Goal: Information Seeking & Learning: Learn about a topic

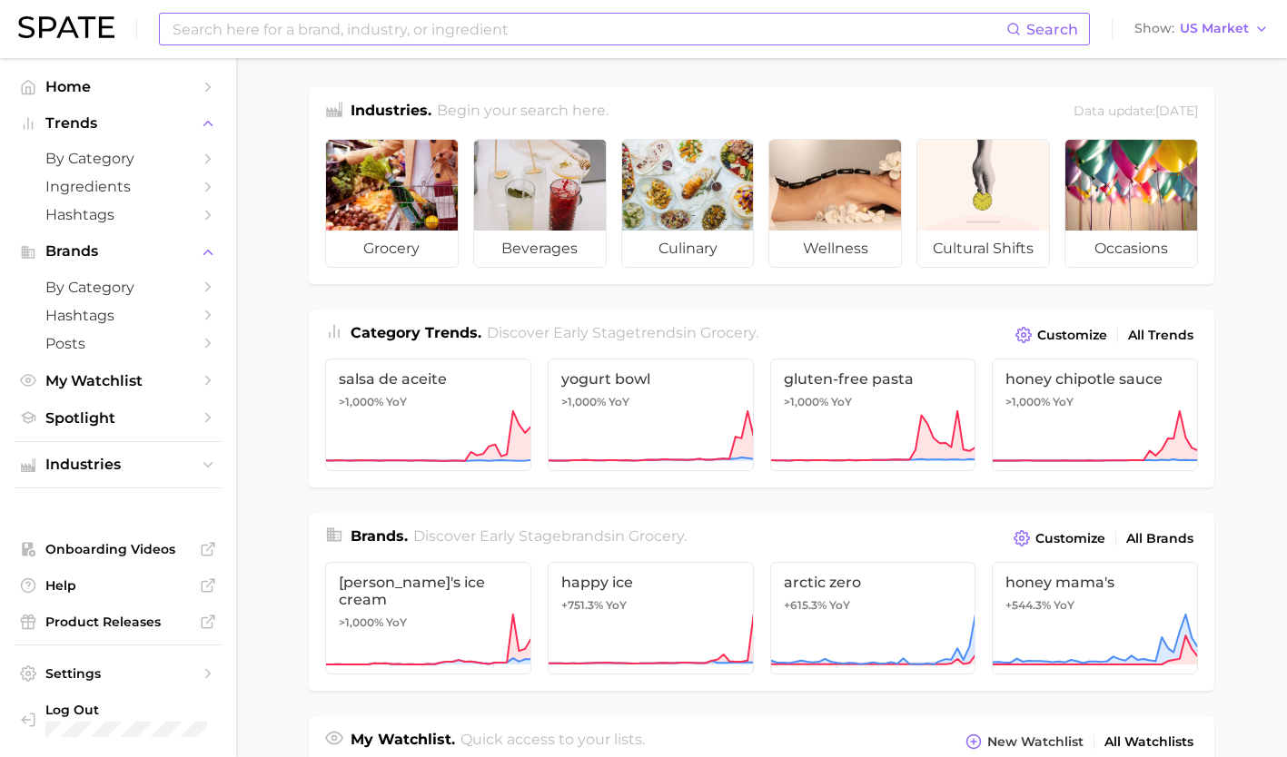
click at [418, 23] on input at bounding box center [589, 29] width 836 height 31
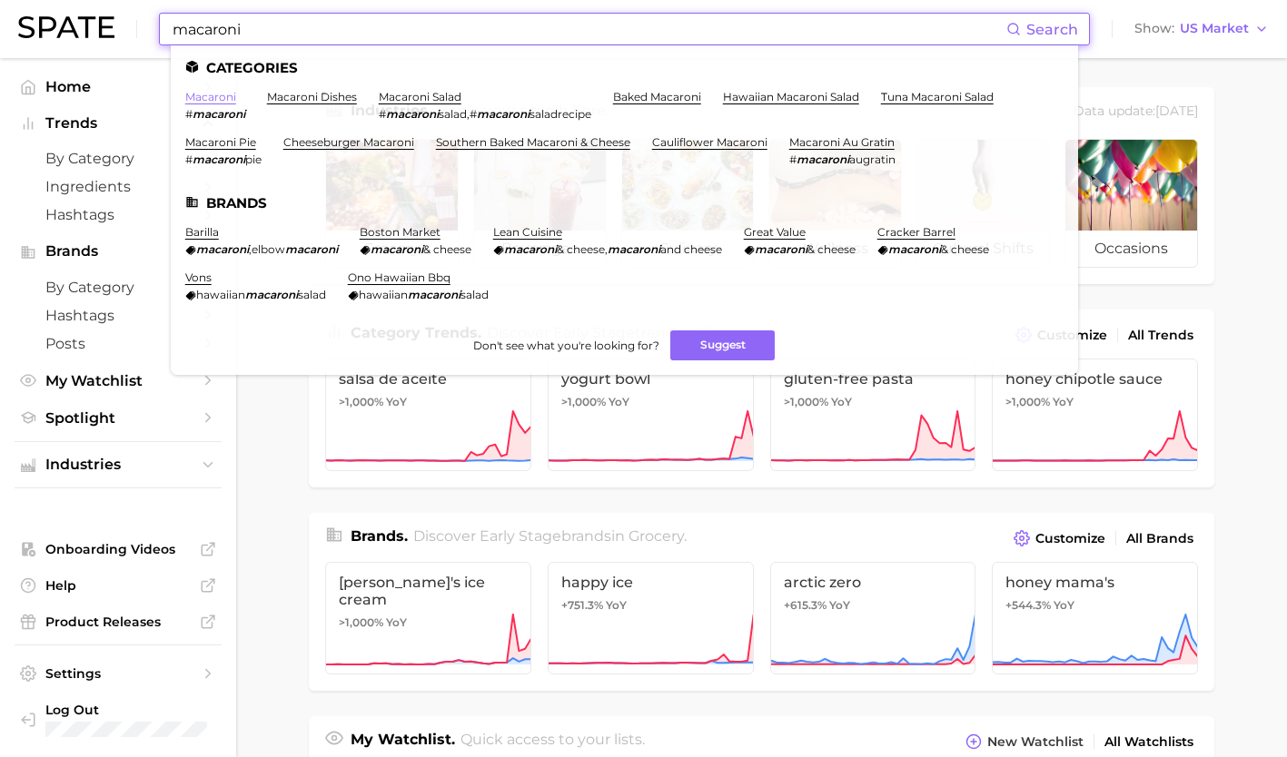
type input "macaroni"
click at [206, 94] on link "macaroni" at bounding box center [210, 97] width 51 height 14
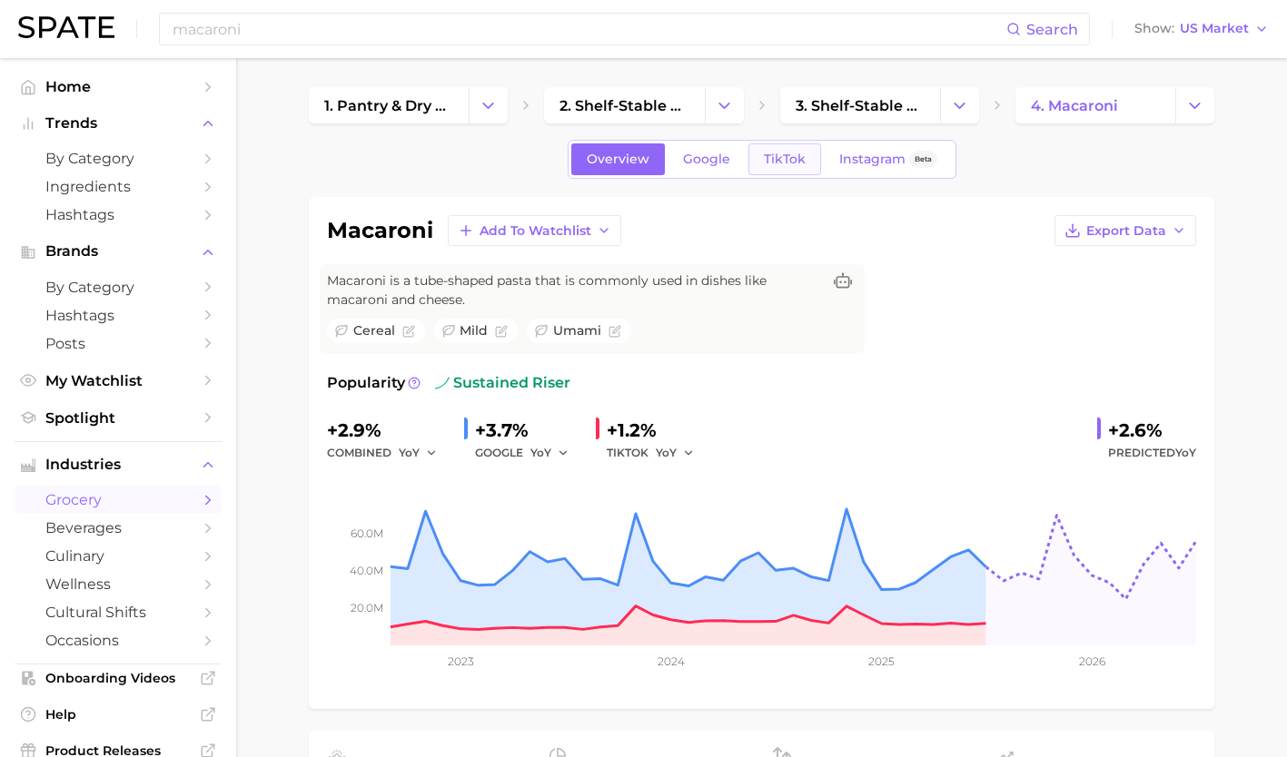
click at [788, 156] on span "TikTok" at bounding box center [785, 159] width 42 height 15
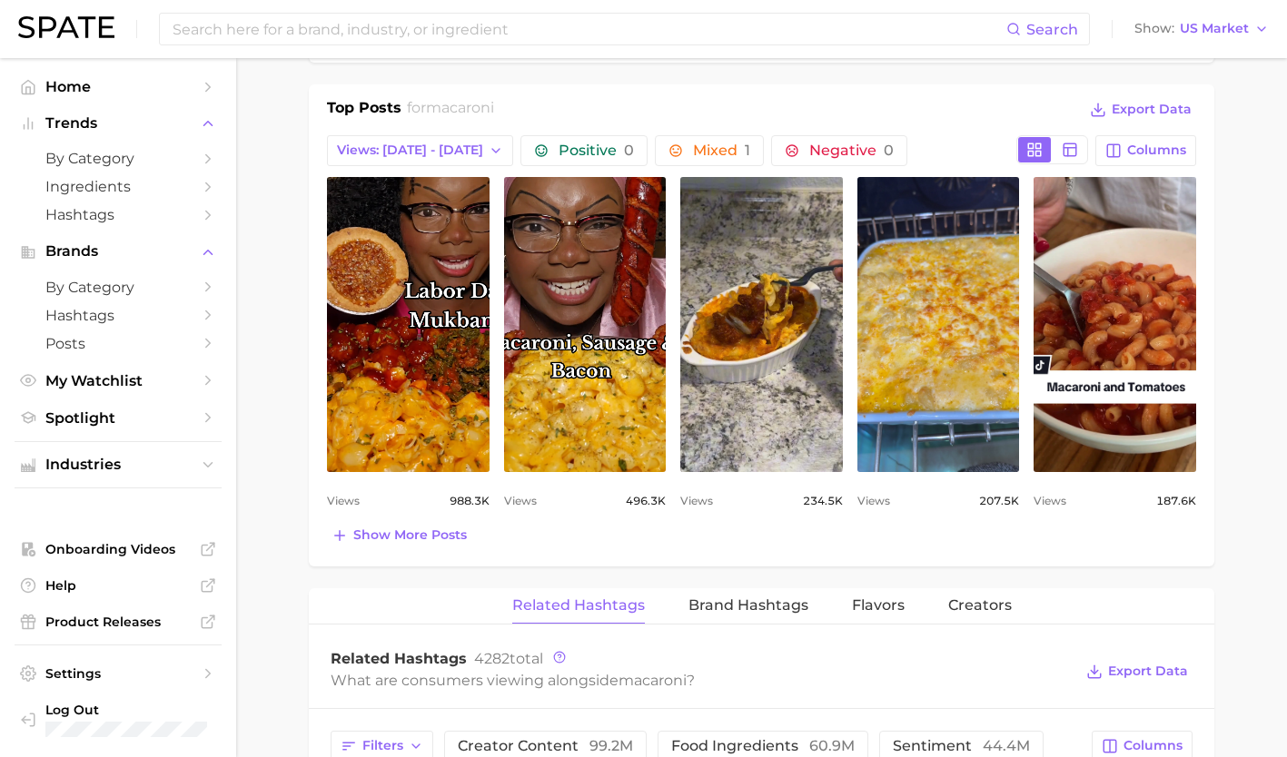
scroll to position [874, 0]
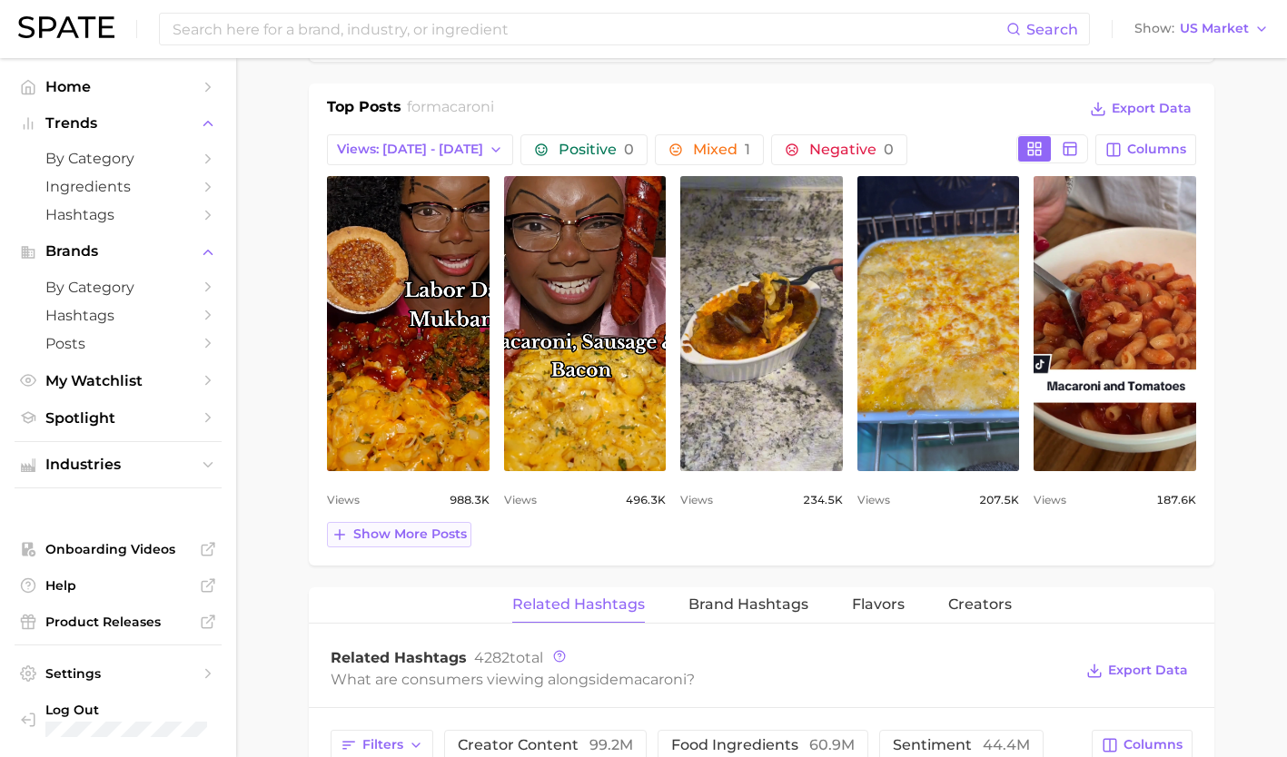
click at [419, 543] on button "Show more posts" at bounding box center [399, 534] width 144 height 25
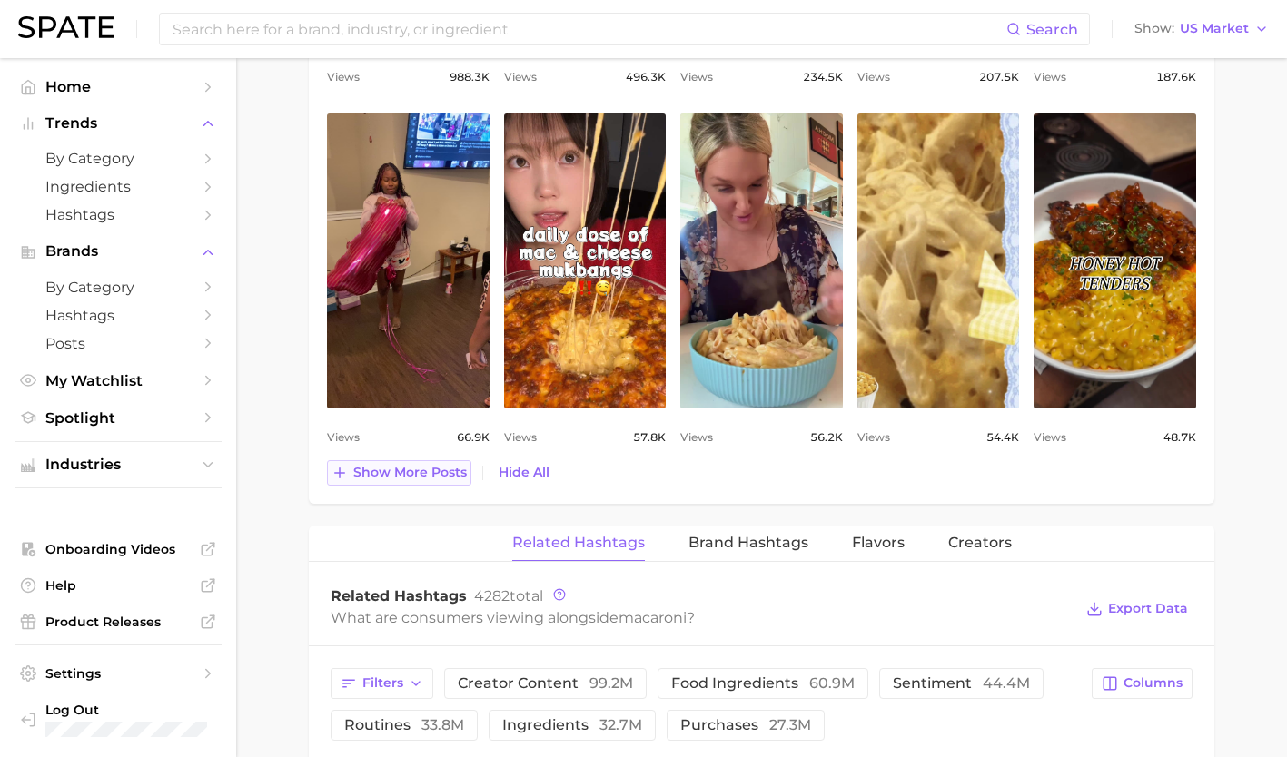
scroll to position [1302, 0]
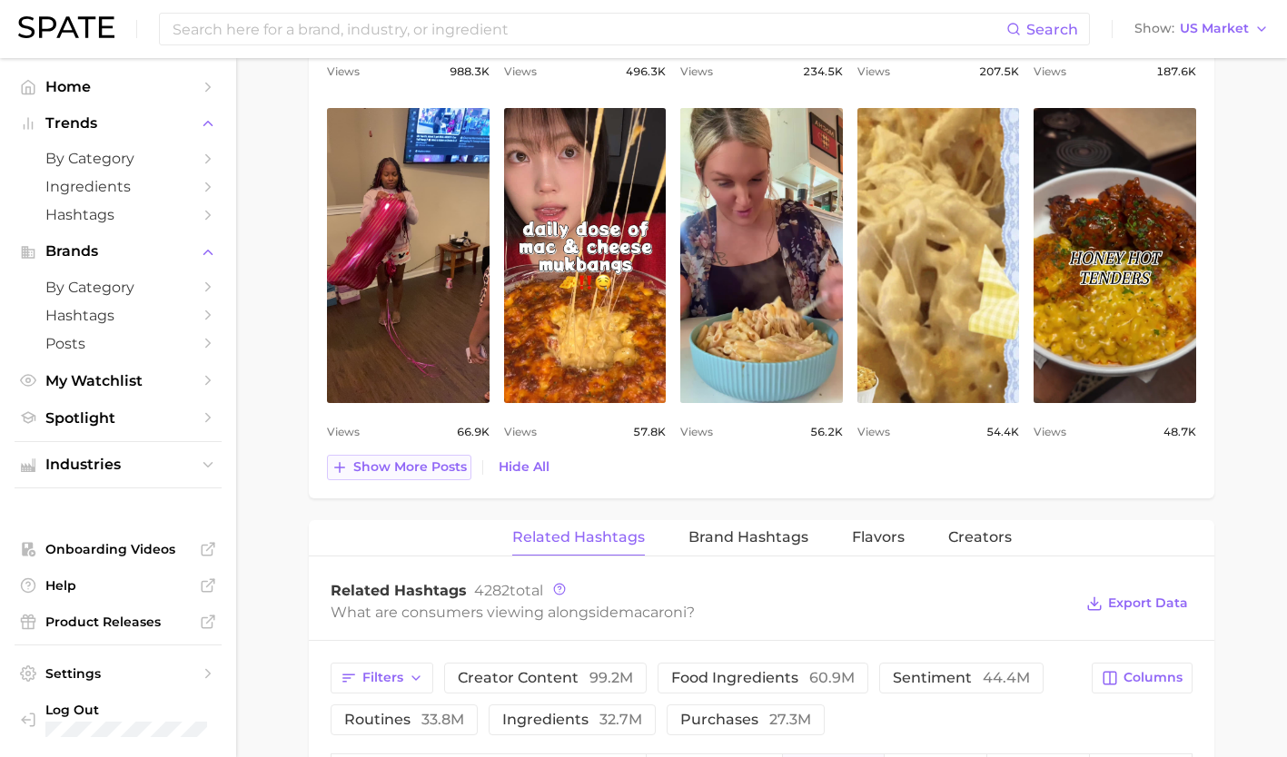
click at [410, 469] on span "Show more posts" at bounding box center [410, 467] width 114 height 15
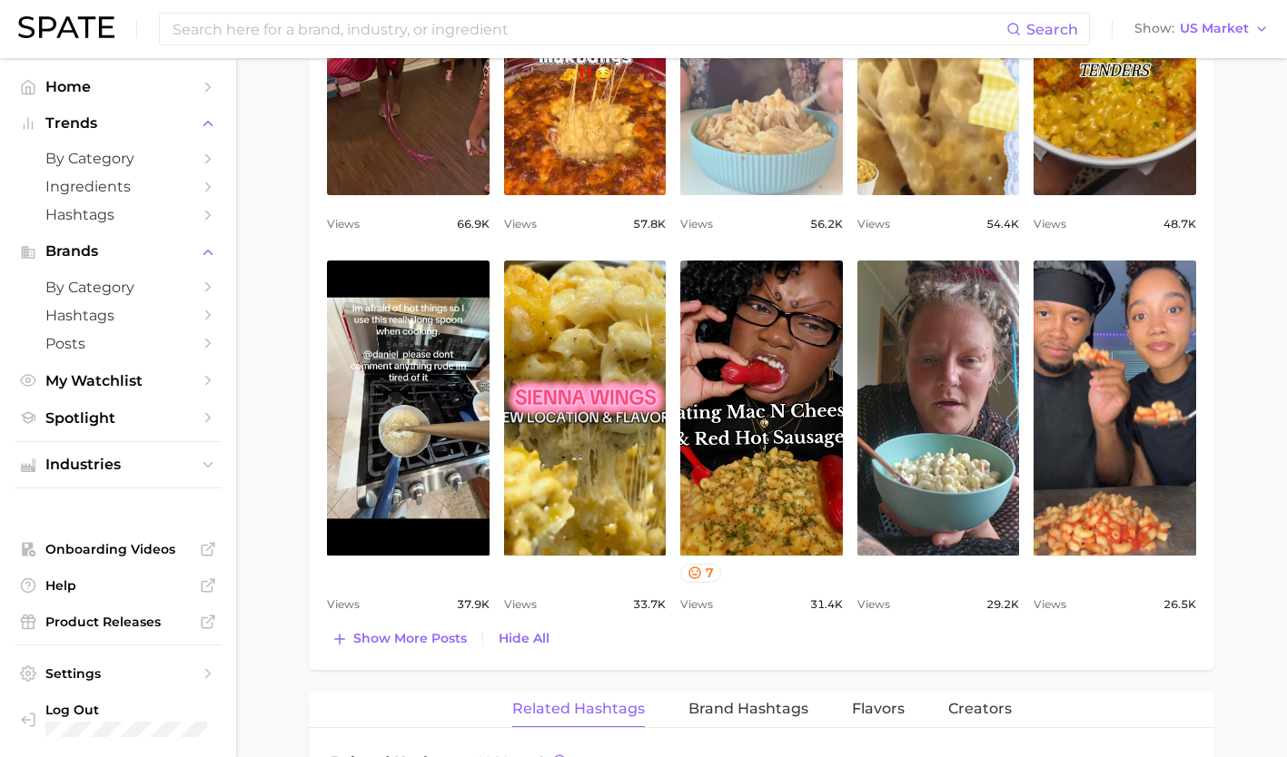
scroll to position [1512, 0]
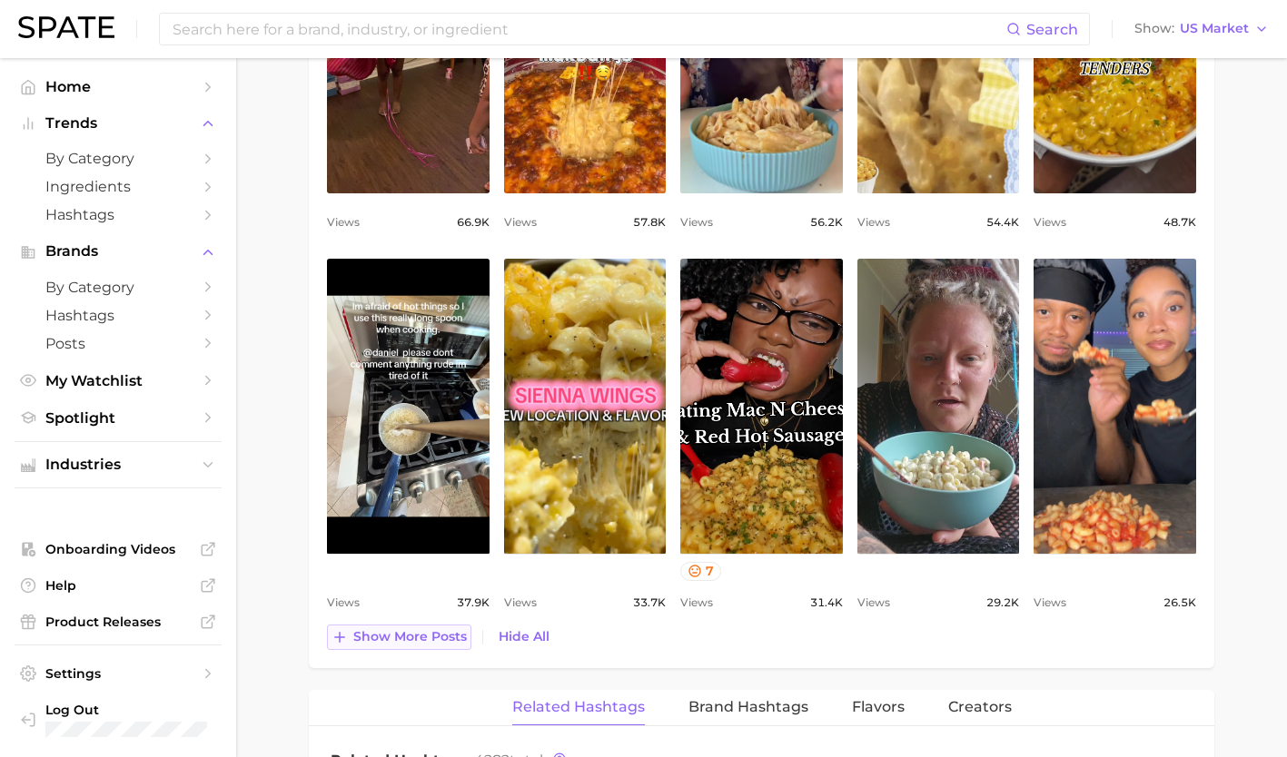
click at [404, 639] on span "Show more posts" at bounding box center [410, 636] width 114 height 15
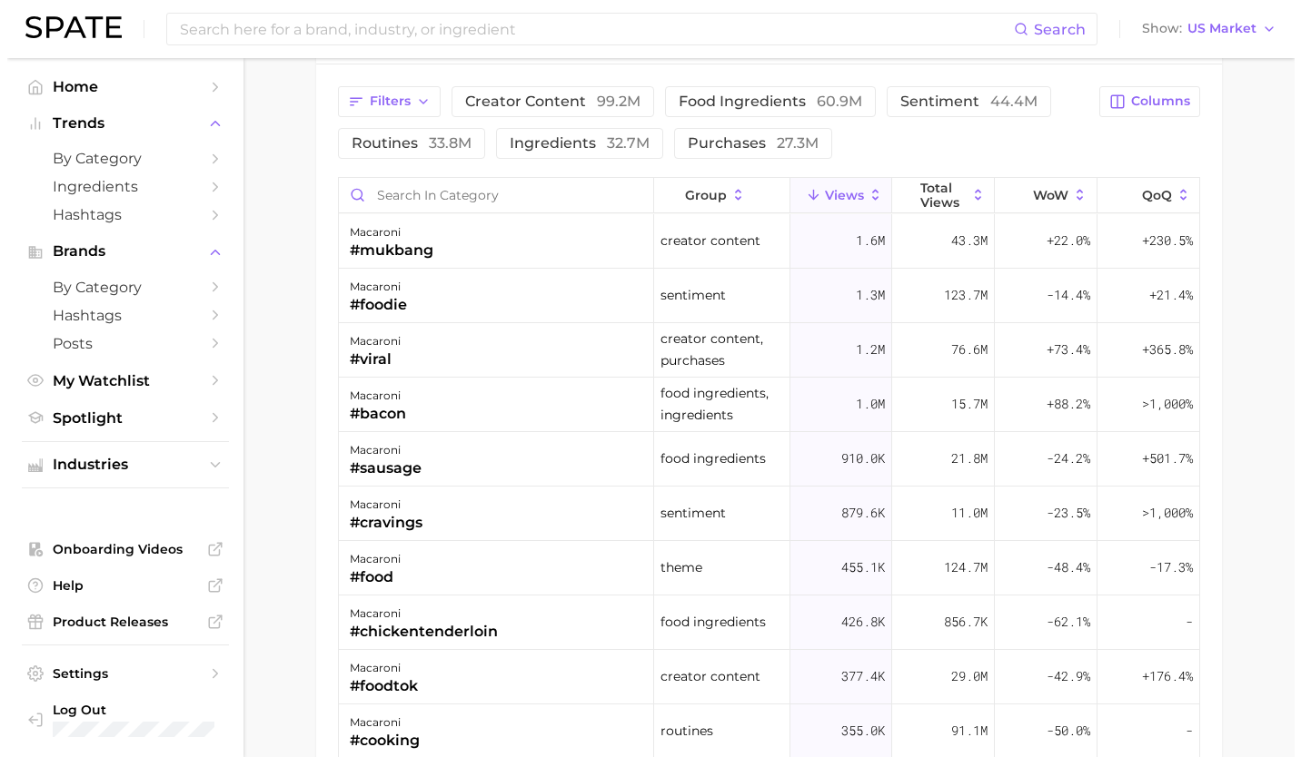
scroll to position [2611, 0]
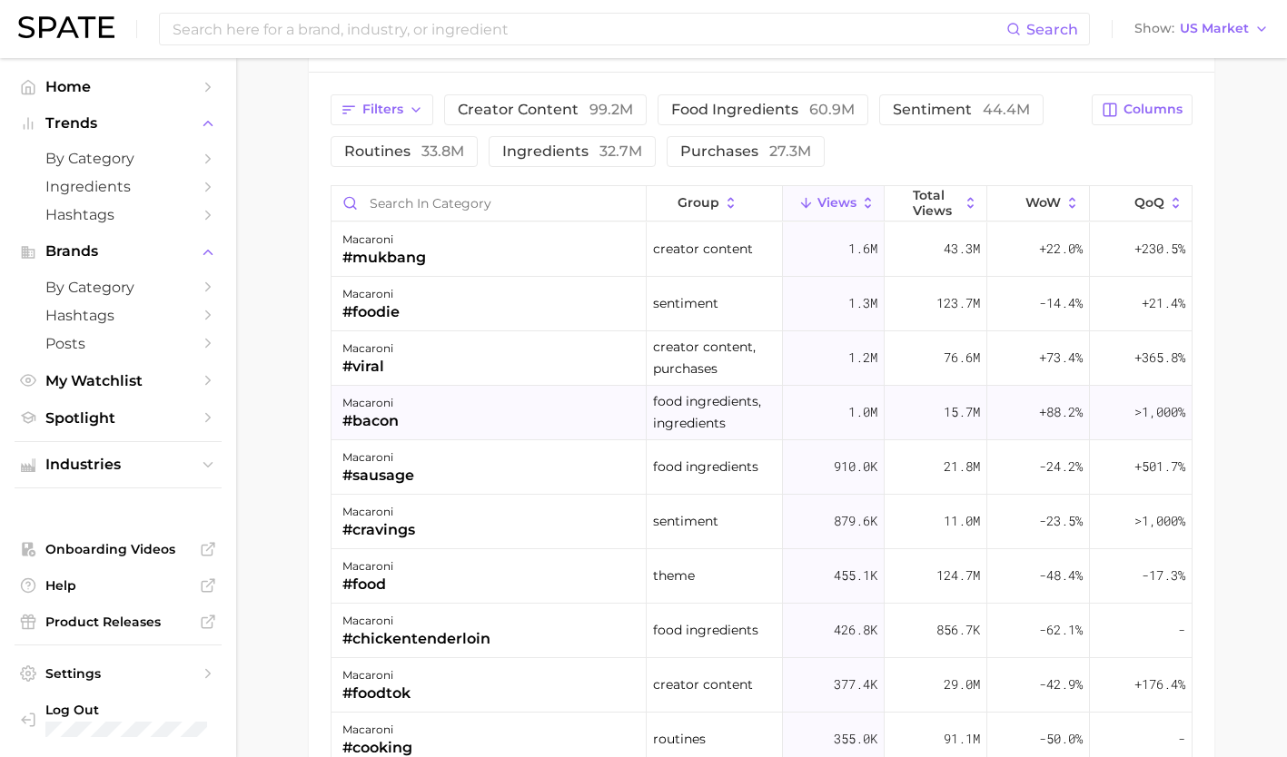
click at [460, 405] on div "macaroni #bacon" at bounding box center [489, 413] width 315 height 54
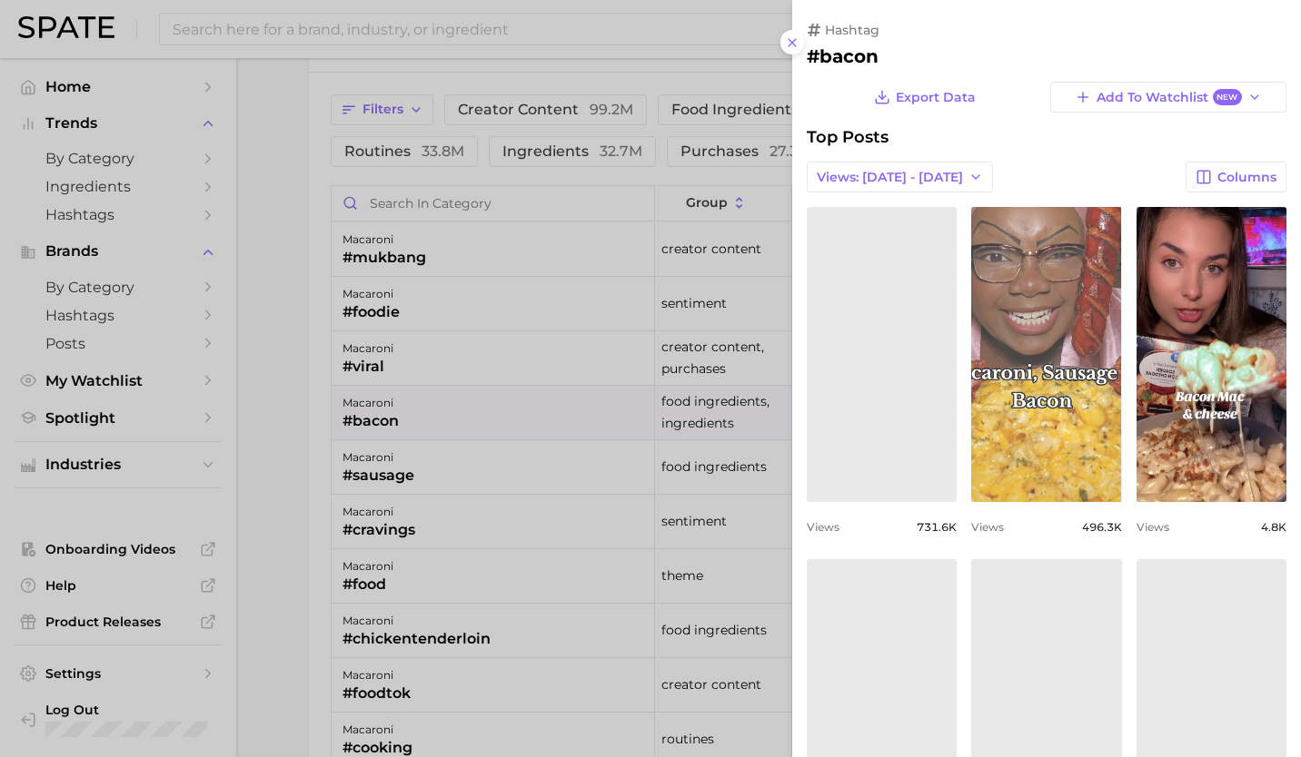
scroll to position [0, 0]
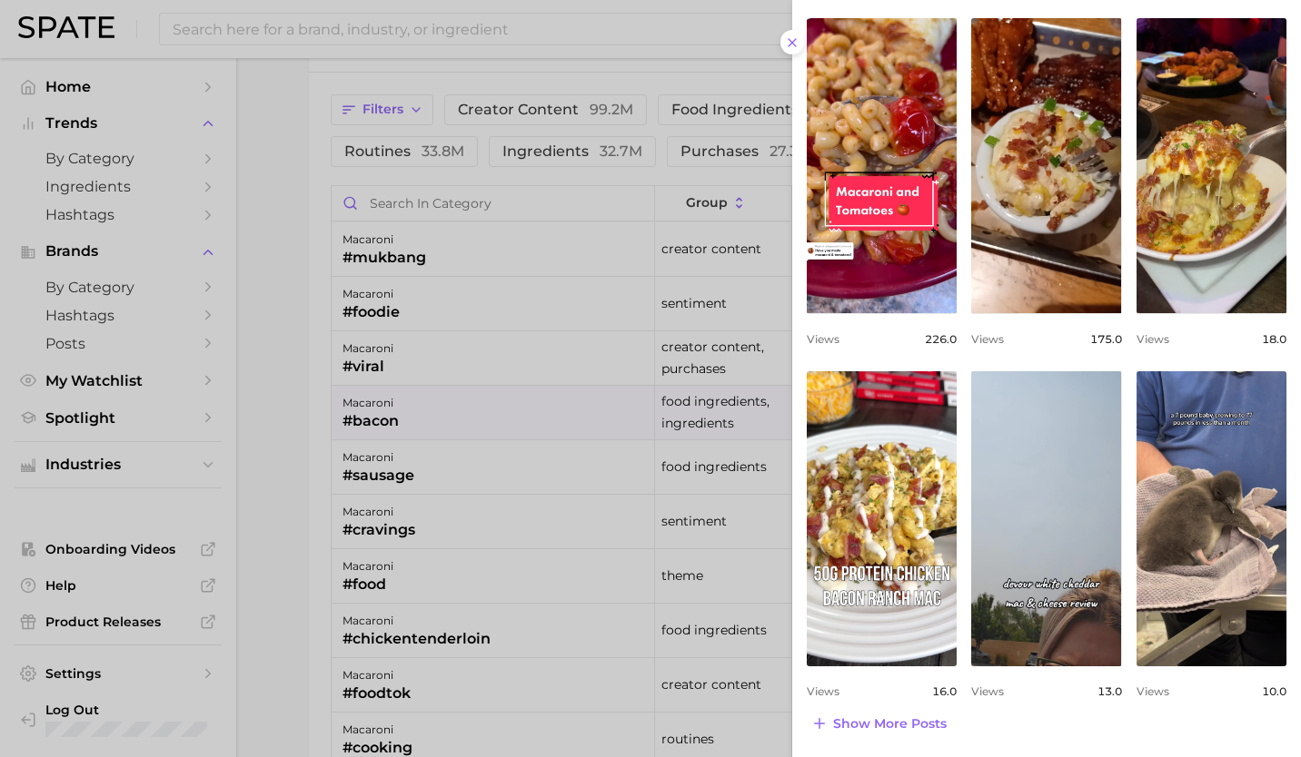
click at [430, 438] on div at bounding box center [650, 378] width 1301 height 757
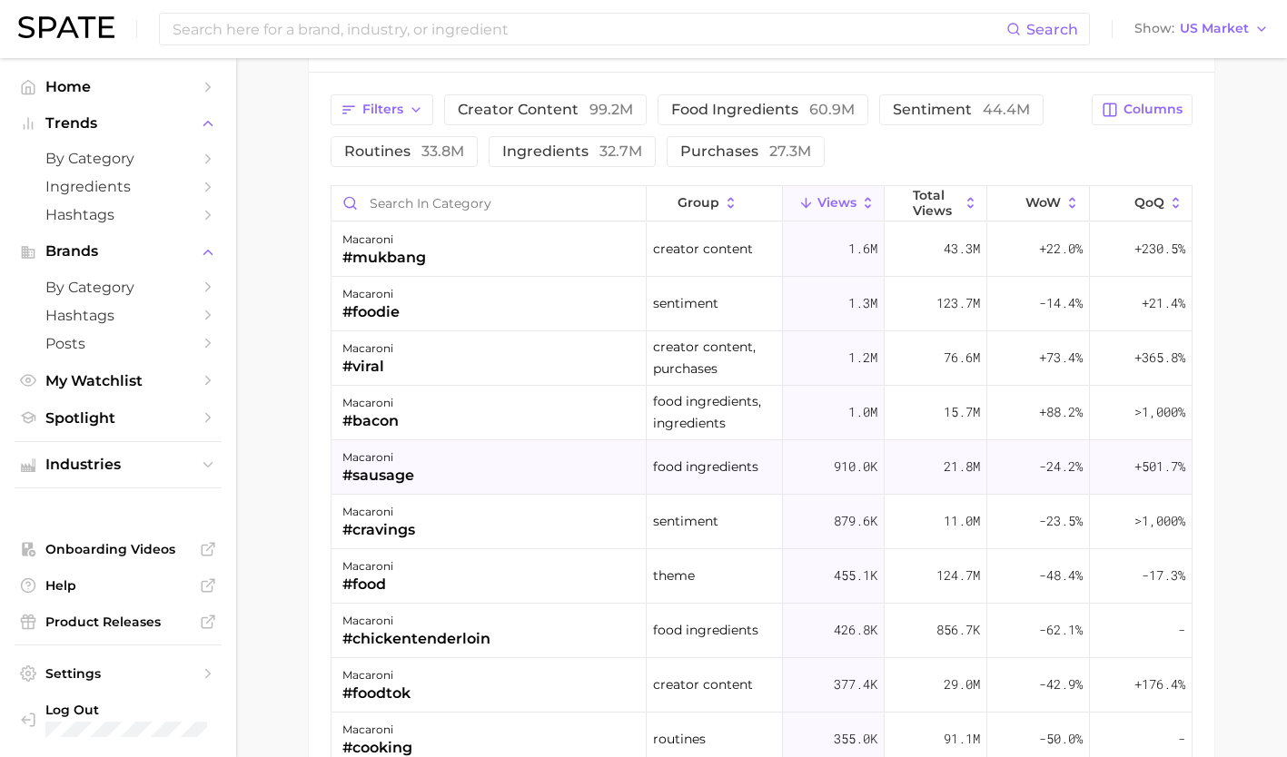
click at [424, 470] on div "macaroni #sausage" at bounding box center [489, 467] width 315 height 54
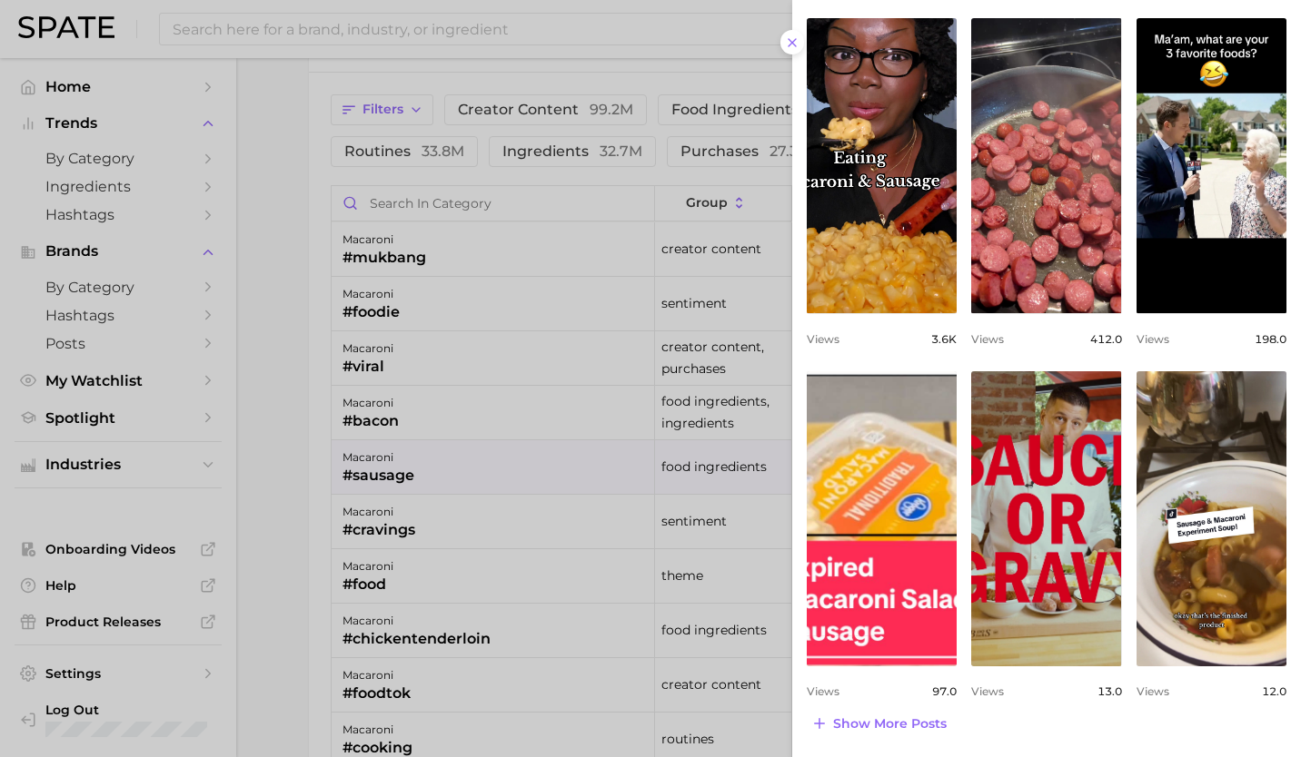
click at [411, 596] on div at bounding box center [650, 378] width 1301 height 757
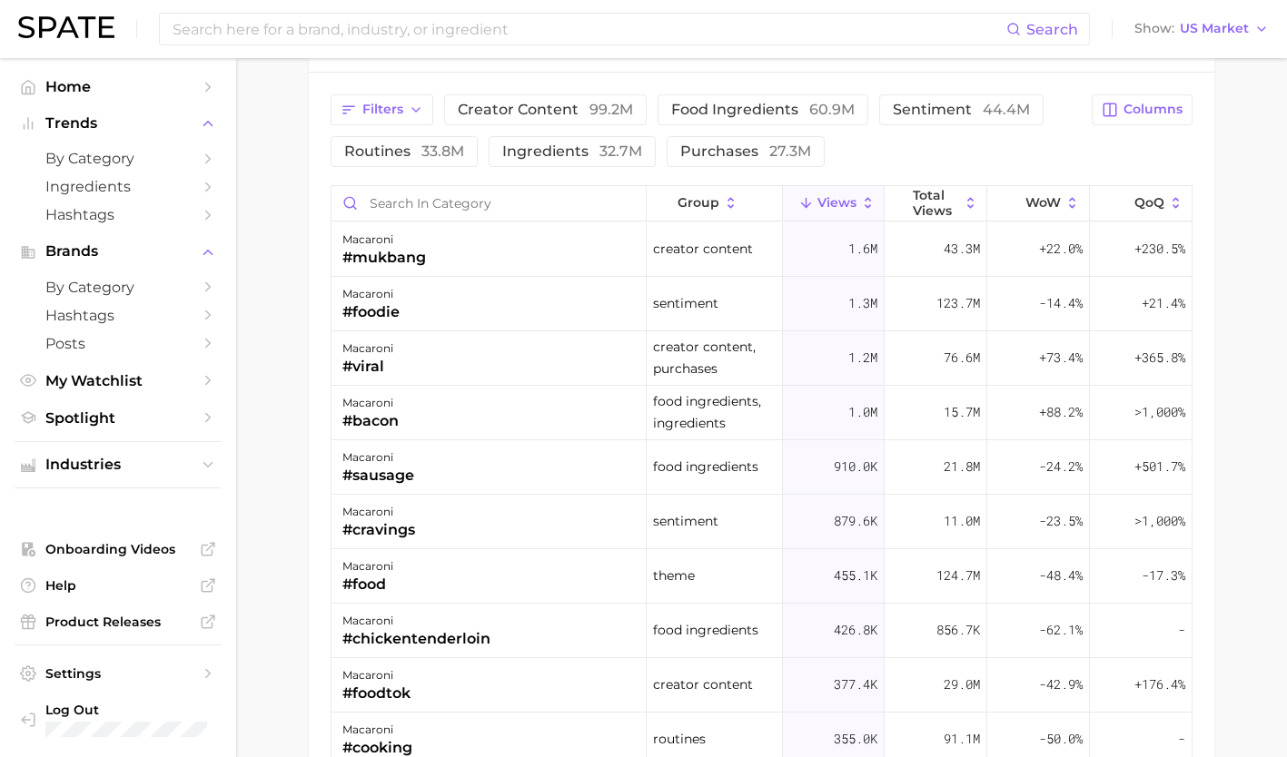
click at [411, 596] on div "macaroni #food" at bounding box center [489, 576] width 315 height 54
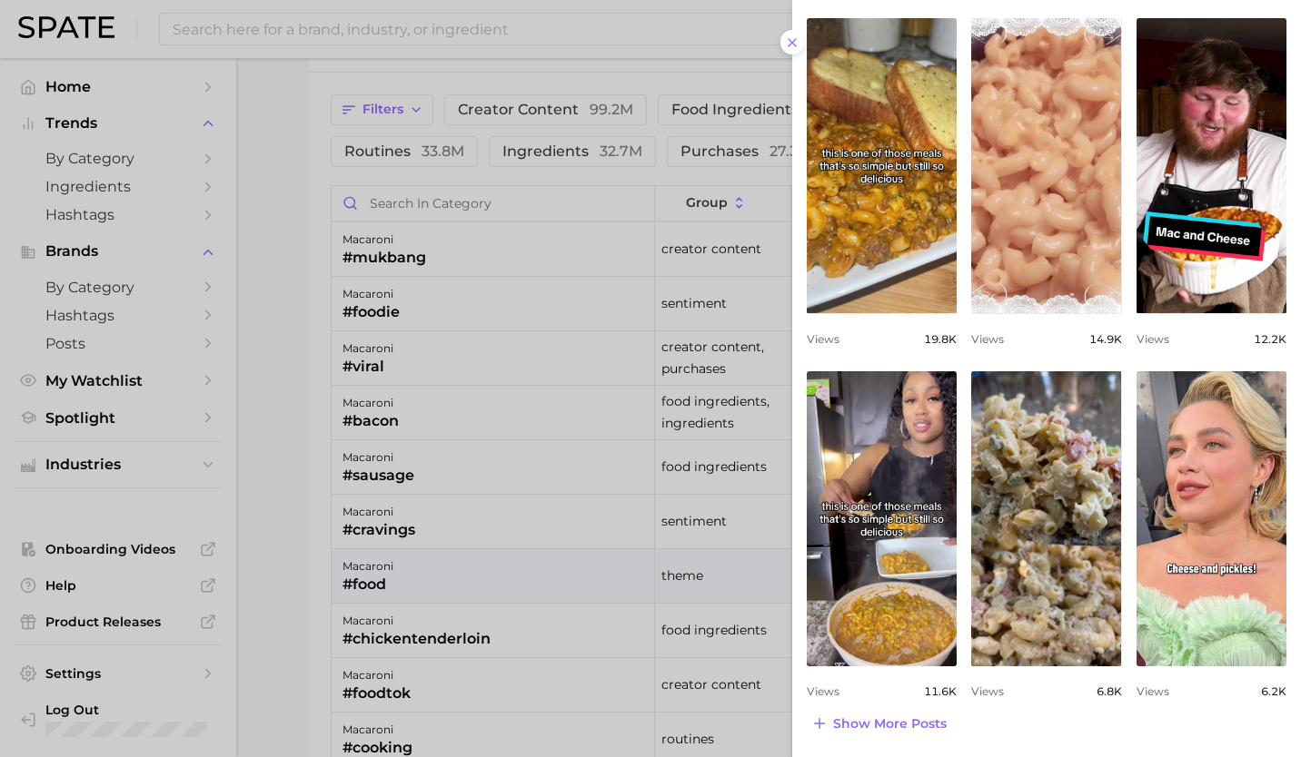
click at [528, 676] on div at bounding box center [650, 378] width 1301 height 757
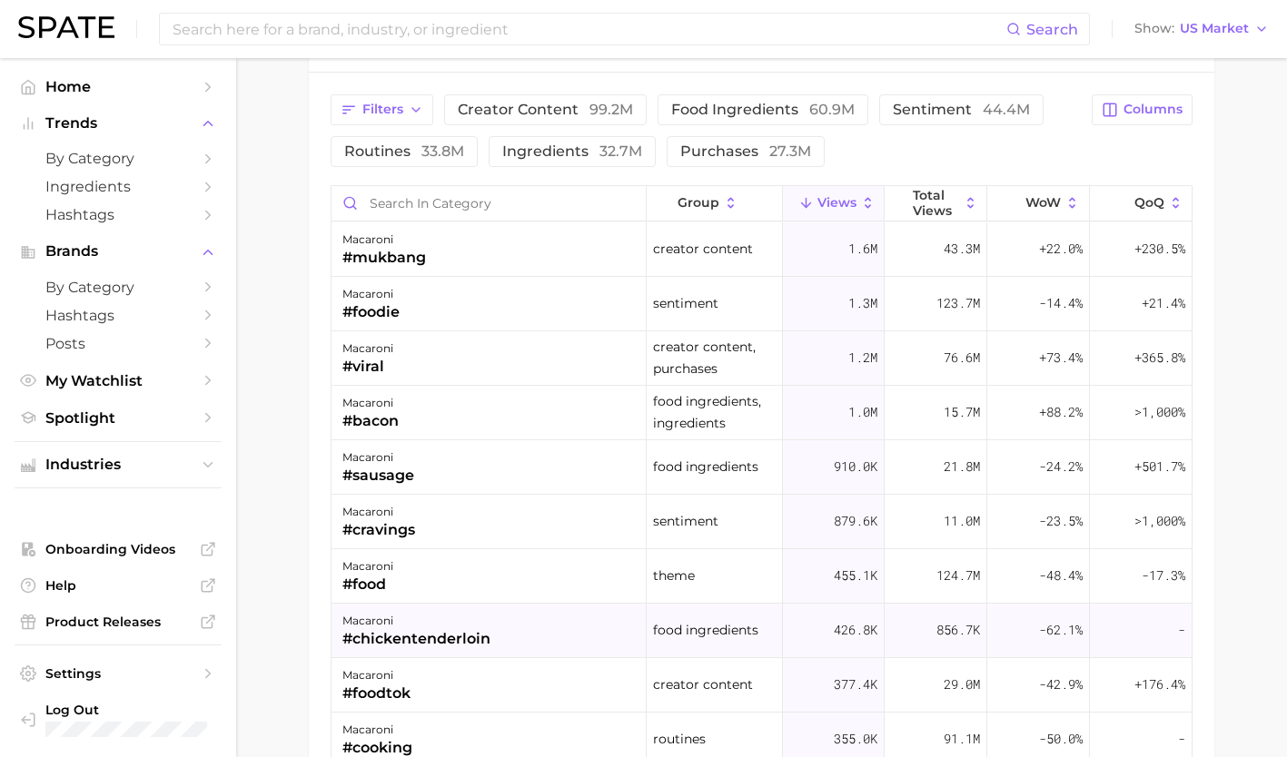
click at [488, 629] on div "#chickentenderloin" at bounding box center [416, 640] width 148 height 22
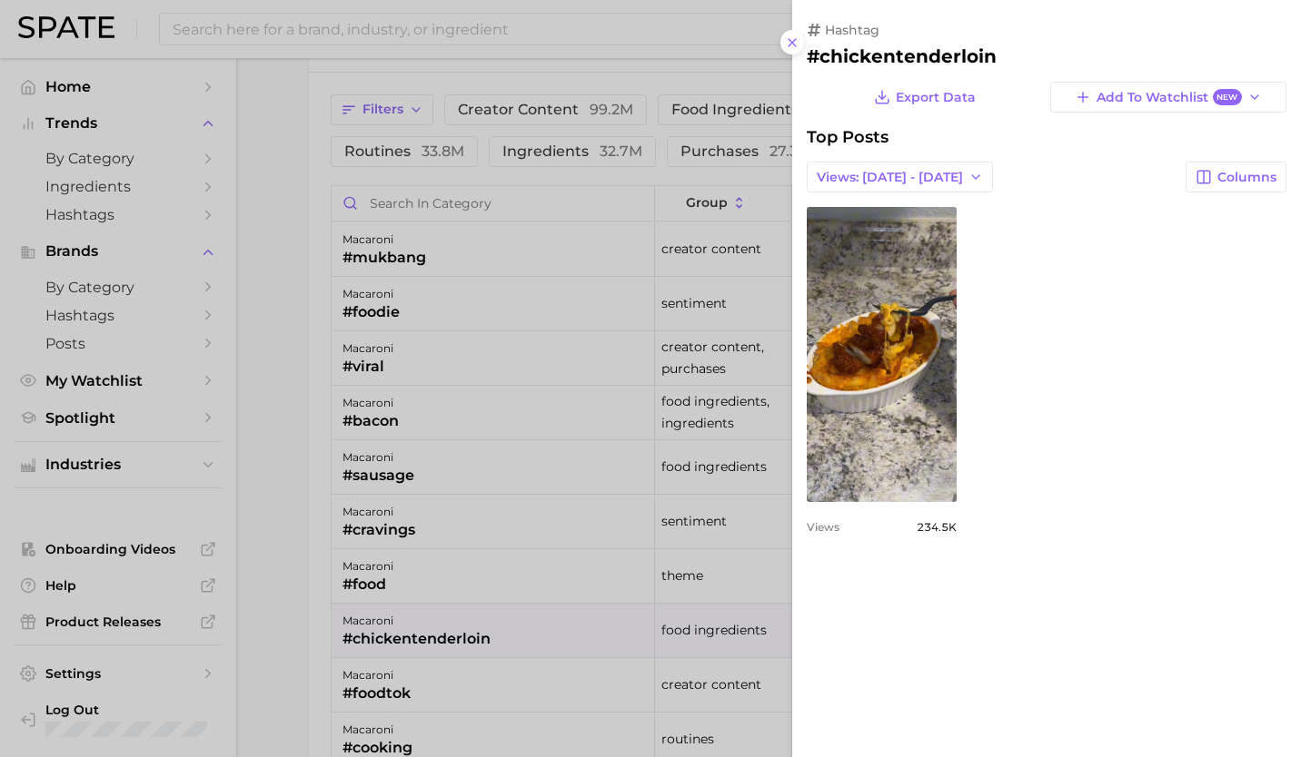
click at [479, 598] on div at bounding box center [650, 378] width 1301 height 757
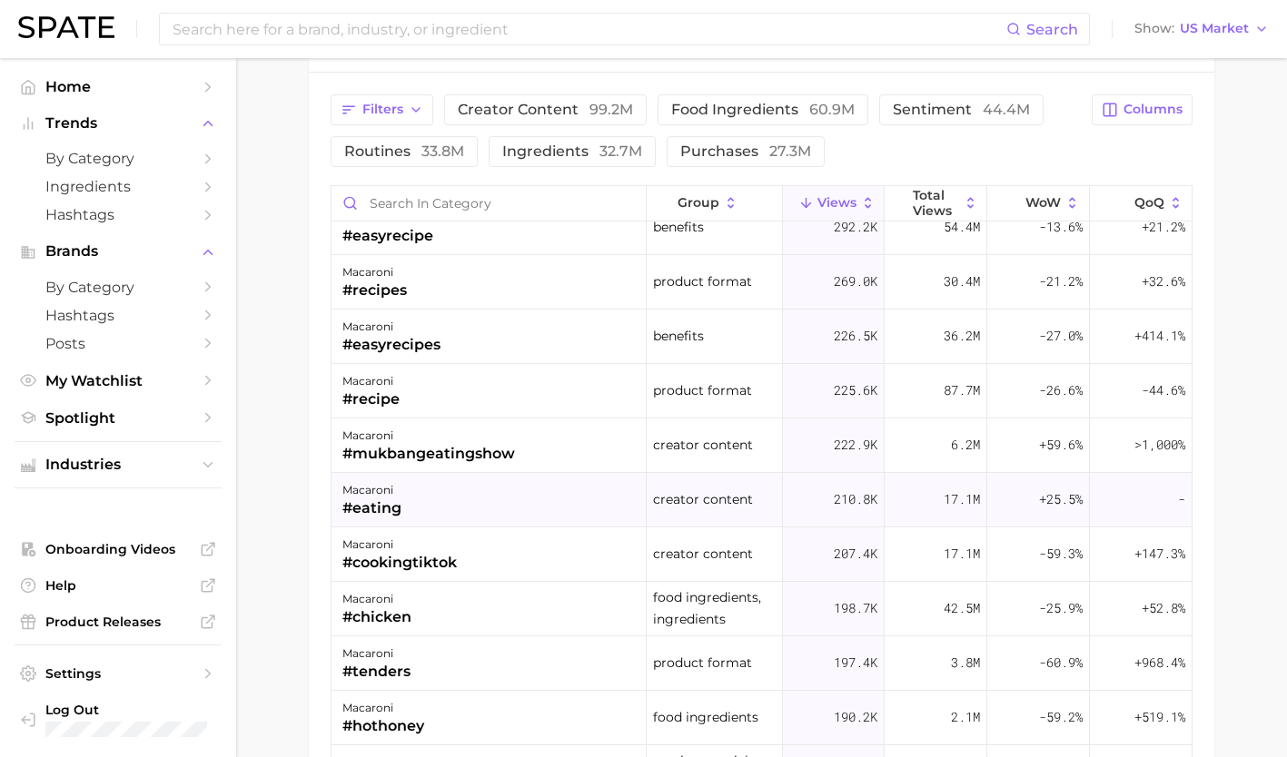
click at [477, 481] on div "macaroni #eating" at bounding box center [489, 500] width 315 height 54
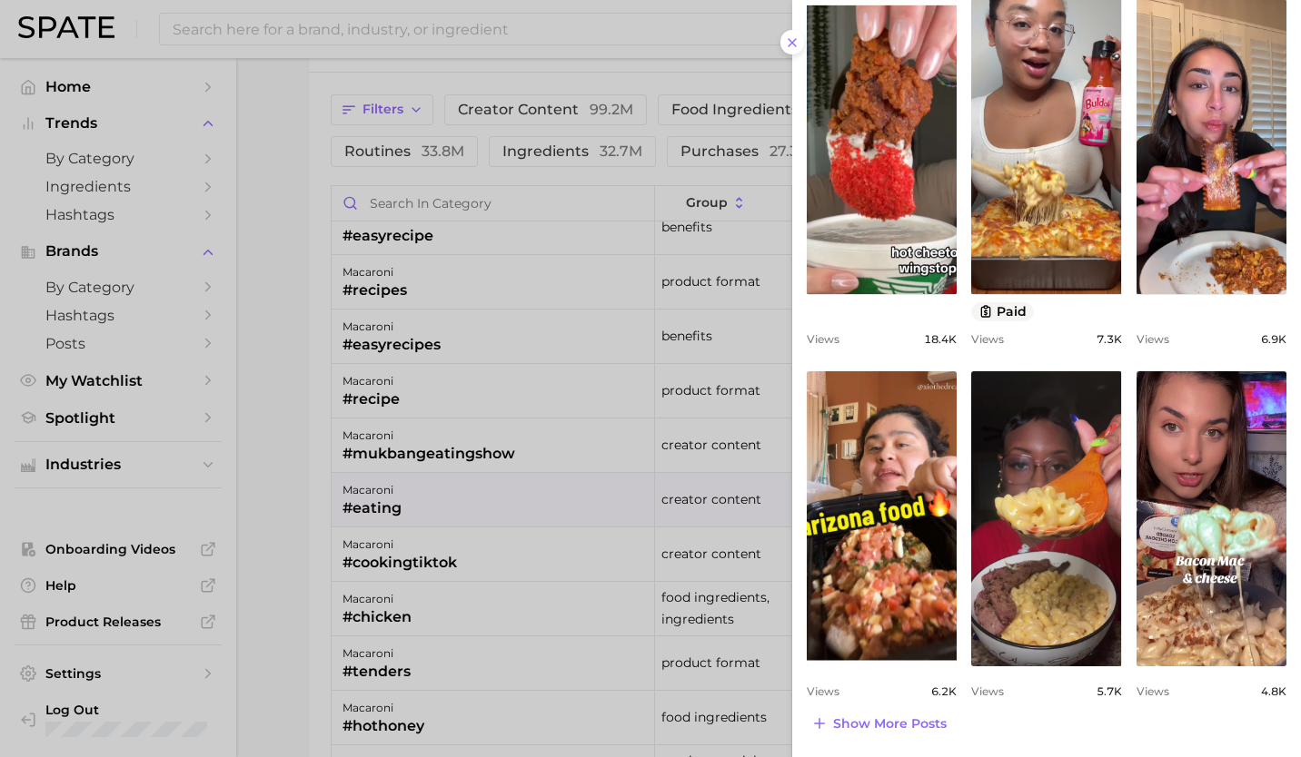
click at [462, 531] on div at bounding box center [650, 378] width 1301 height 757
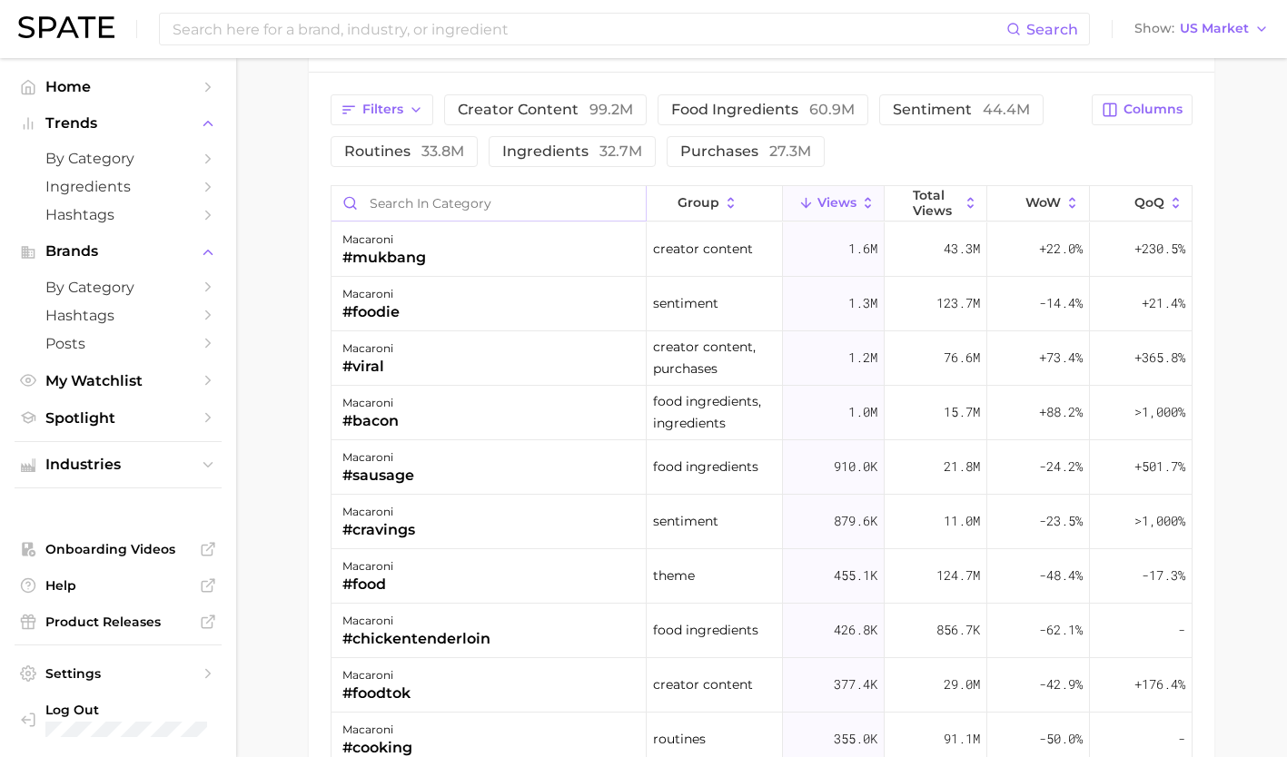
click at [431, 203] on input "Search in category" at bounding box center [489, 203] width 314 height 35
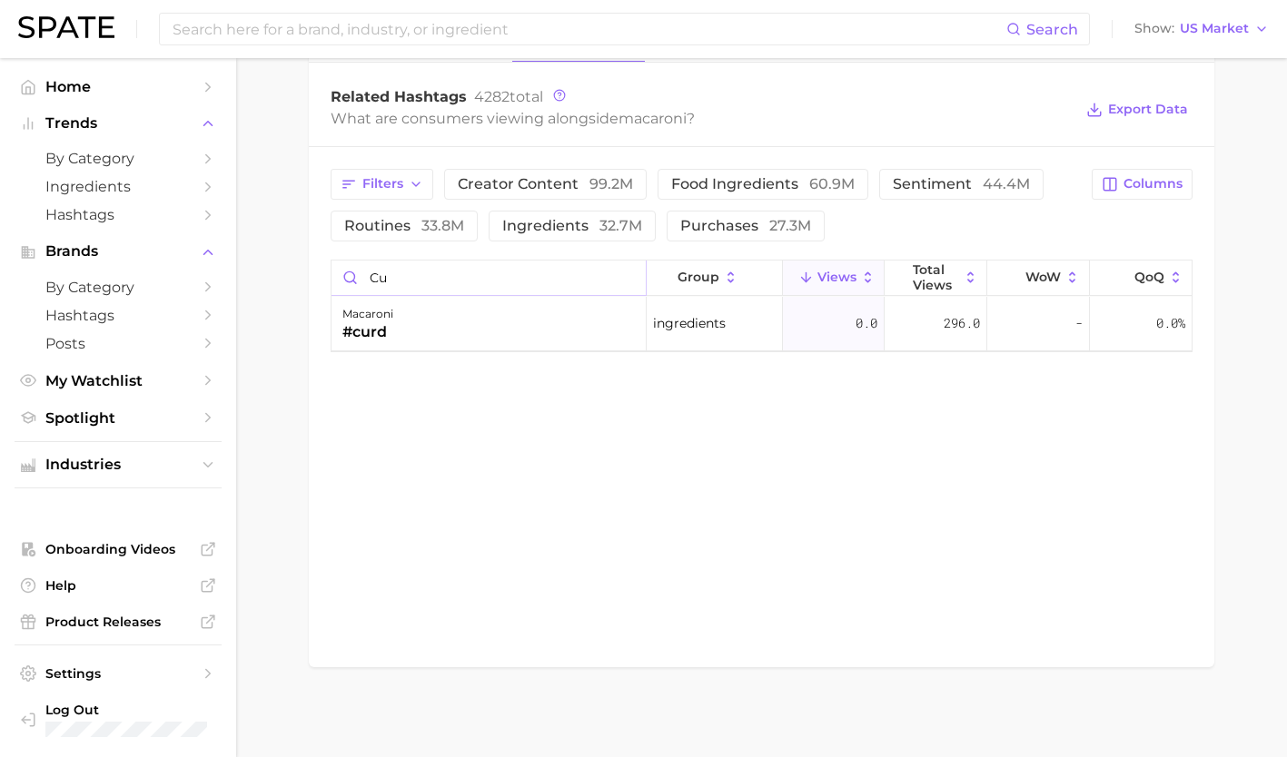
type input "c"
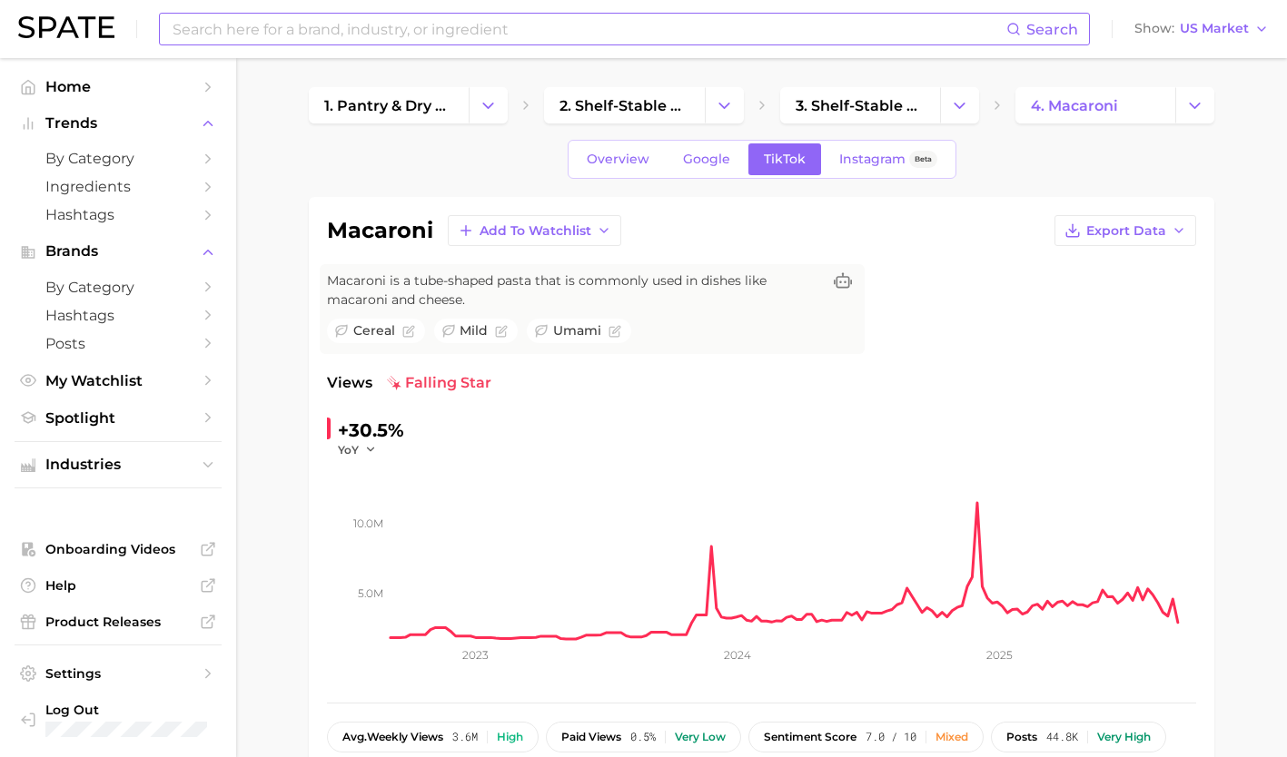
click at [341, 25] on input at bounding box center [589, 29] width 836 height 31
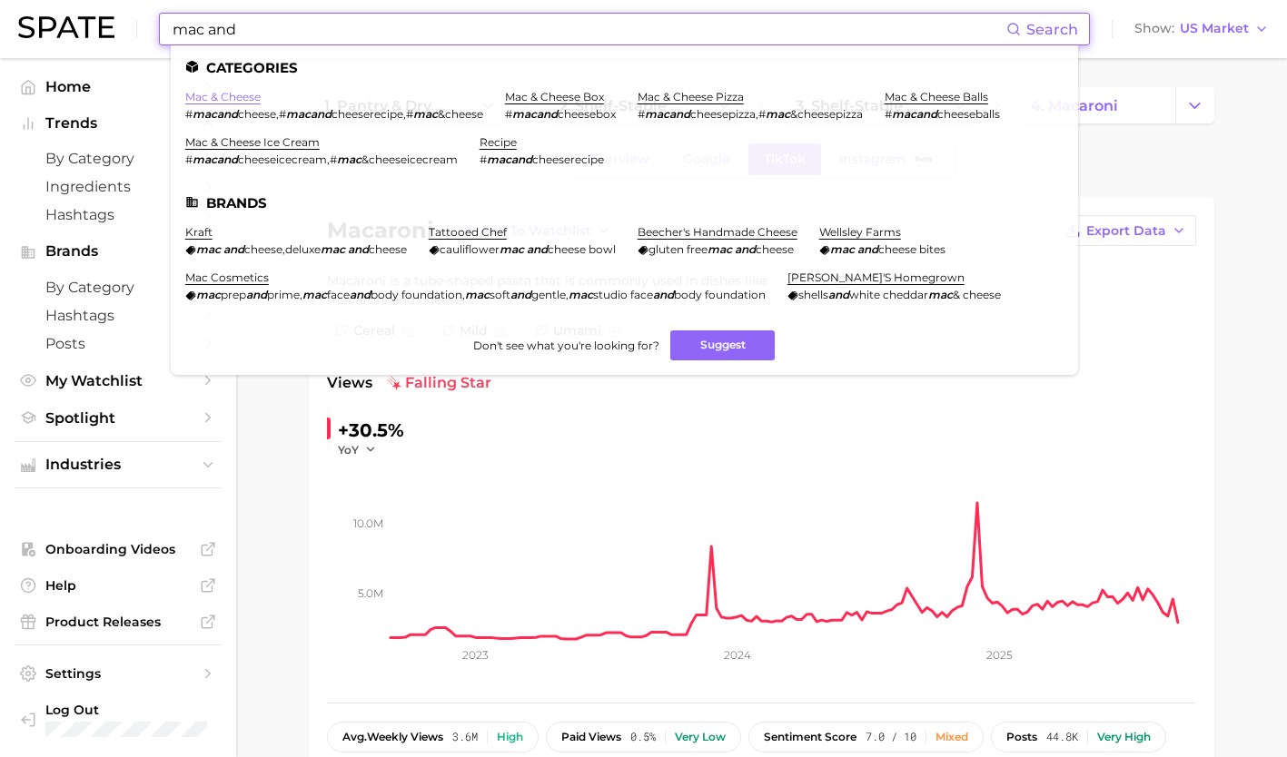
type input "mac and"
click at [231, 95] on link "mac & cheese" at bounding box center [222, 97] width 75 height 14
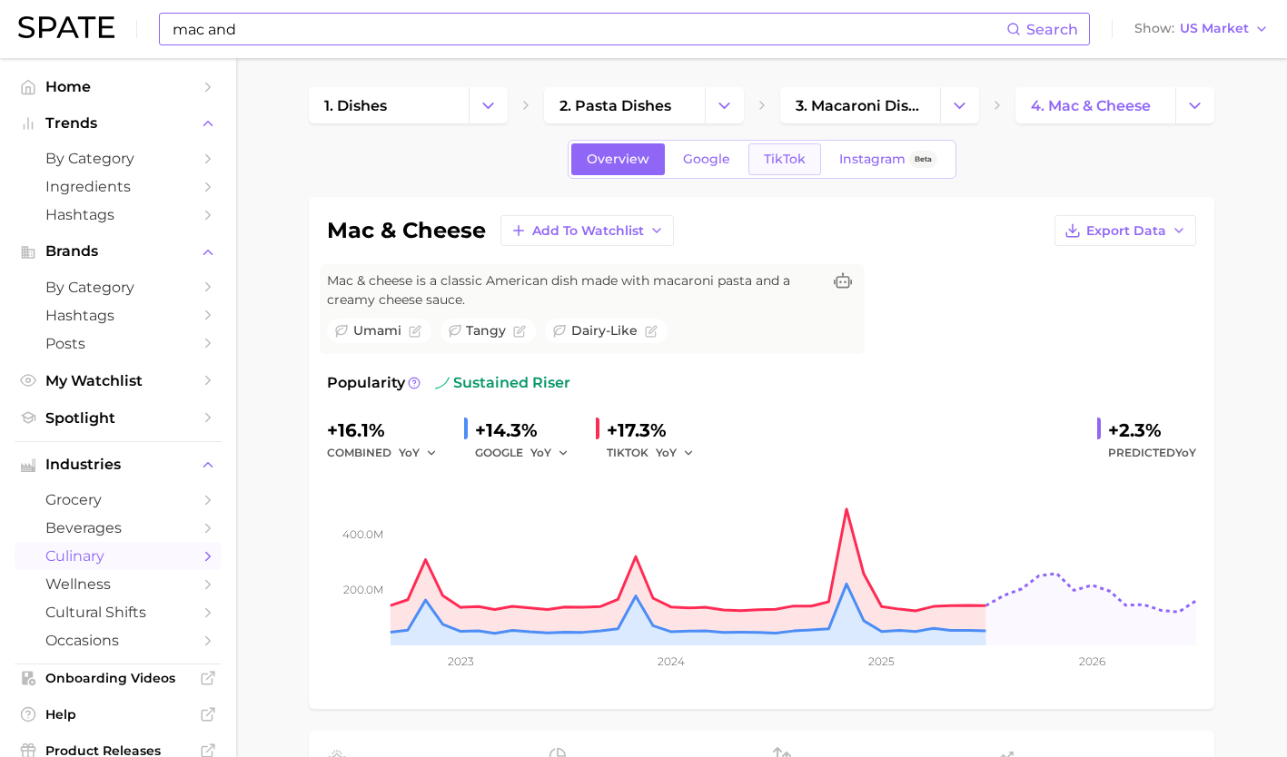
click at [799, 153] on span "TikTok" at bounding box center [785, 159] width 42 height 15
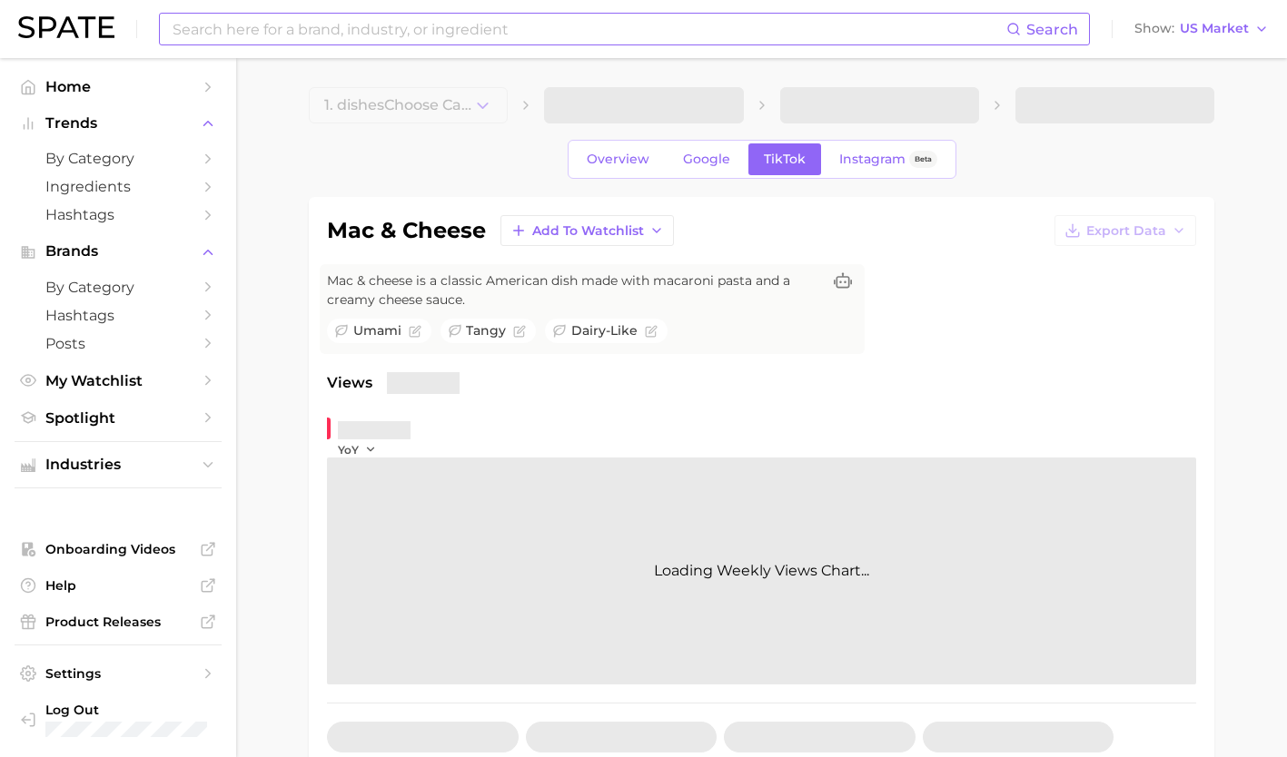
click at [799, 153] on span "TikTok" at bounding box center [785, 159] width 42 height 15
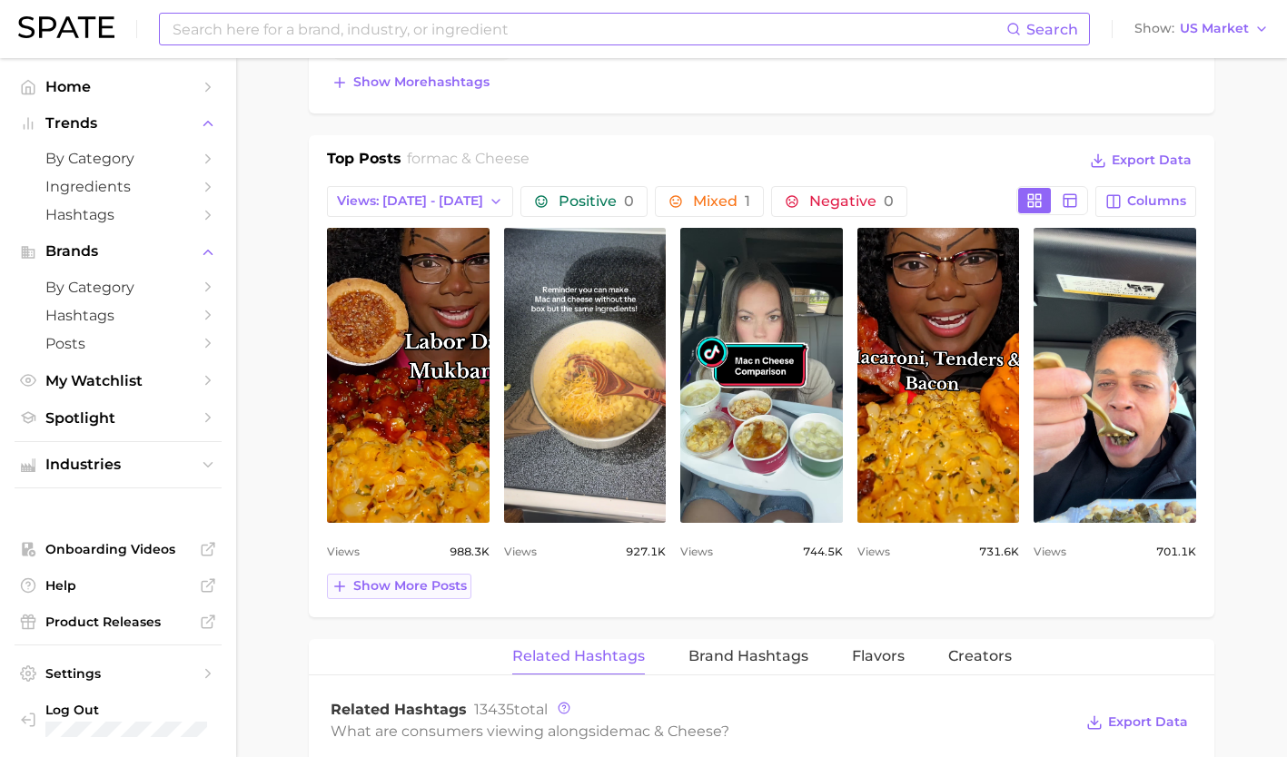
click at [397, 579] on span "Show more posts" at bounding box center [410, 586] width 114 height 15
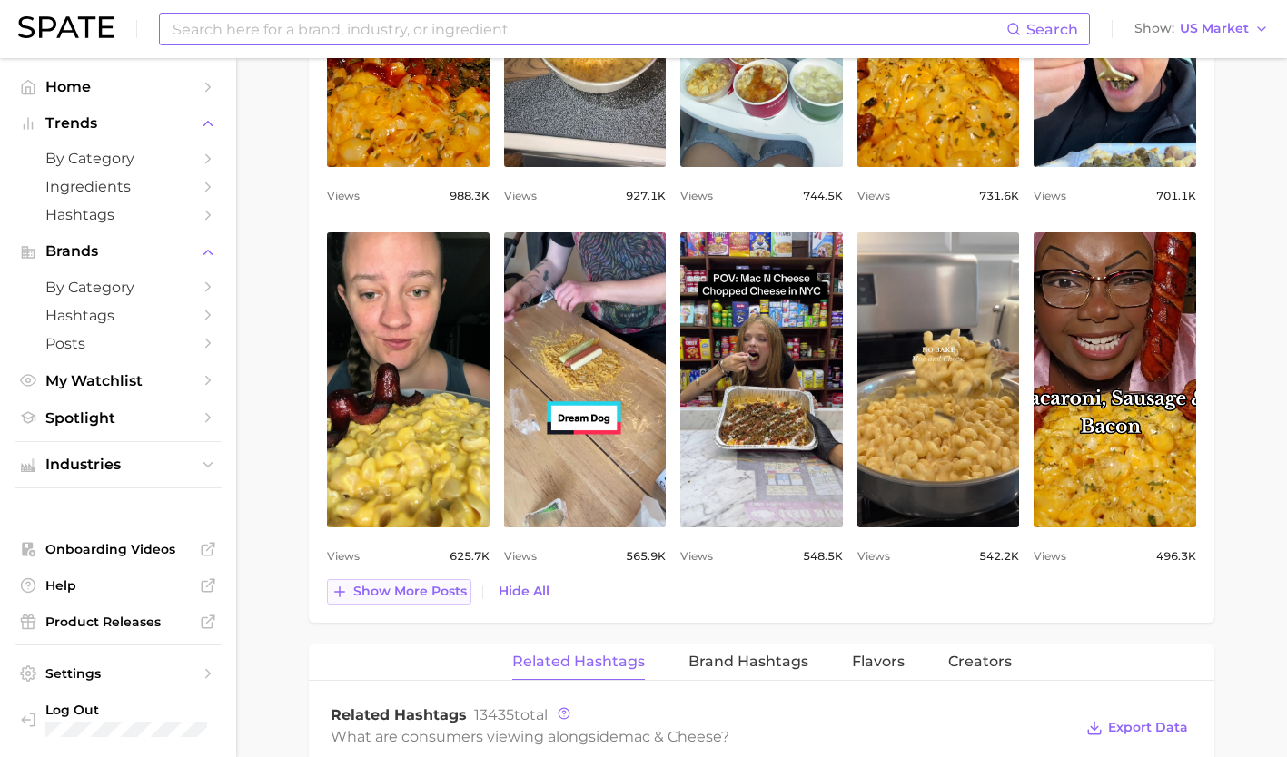
click at [397, 594] on span "Show more posts" at bounding box center [410, 591] width 114 height 15
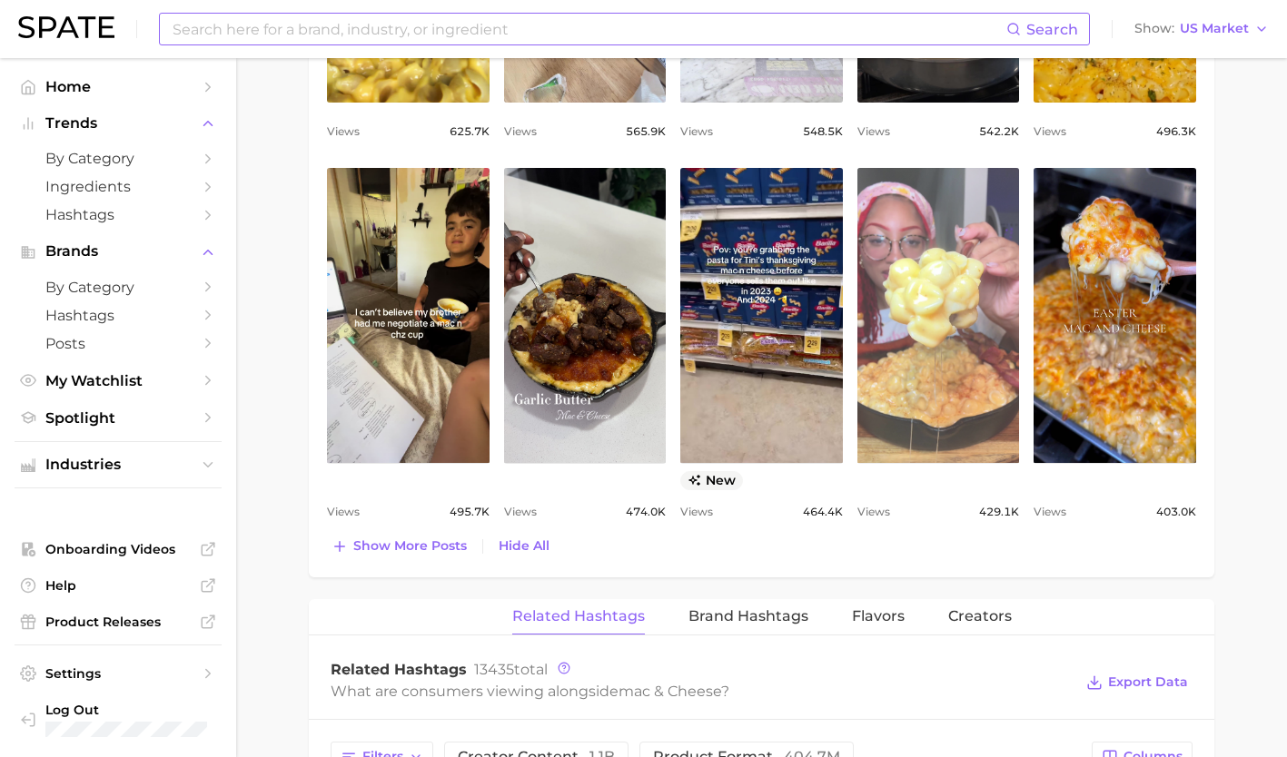
scroll to position [1636, 0]
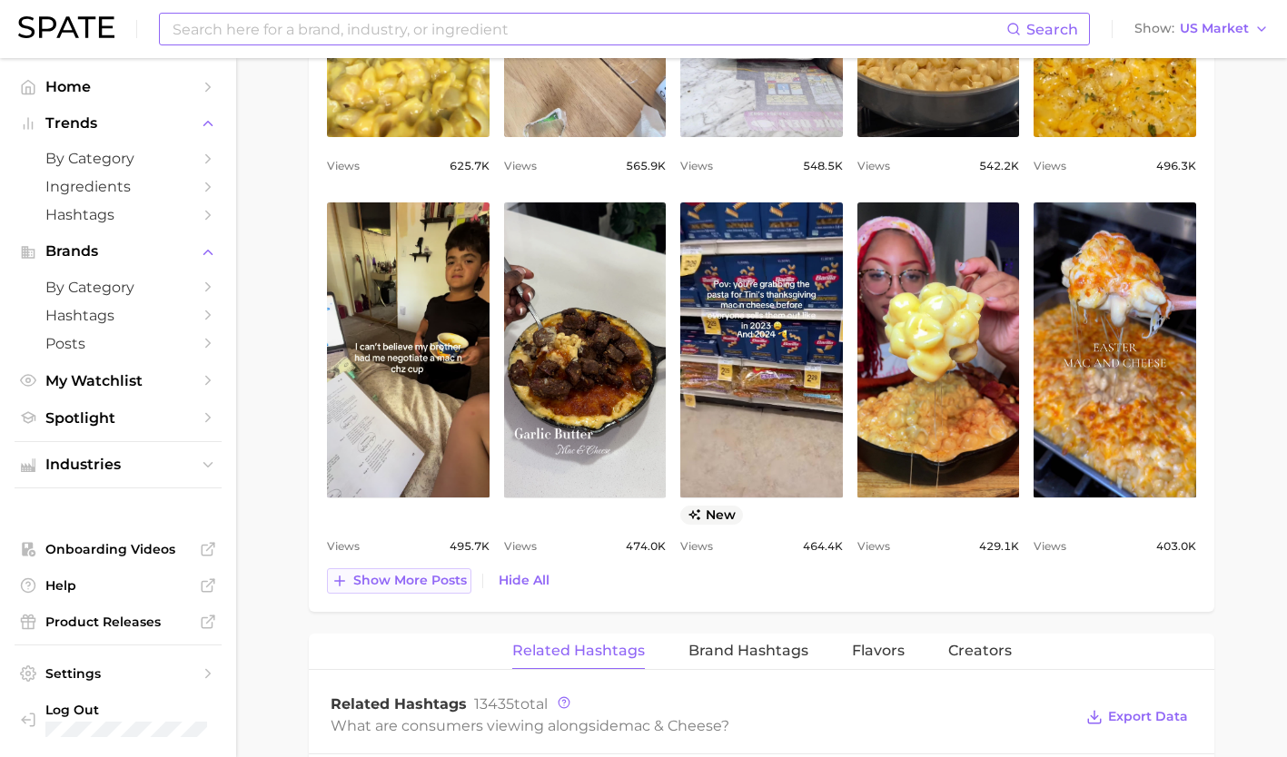
click at [442, 585] on span "Show more posts" at bounding box center [410, 580] width 114 height 15
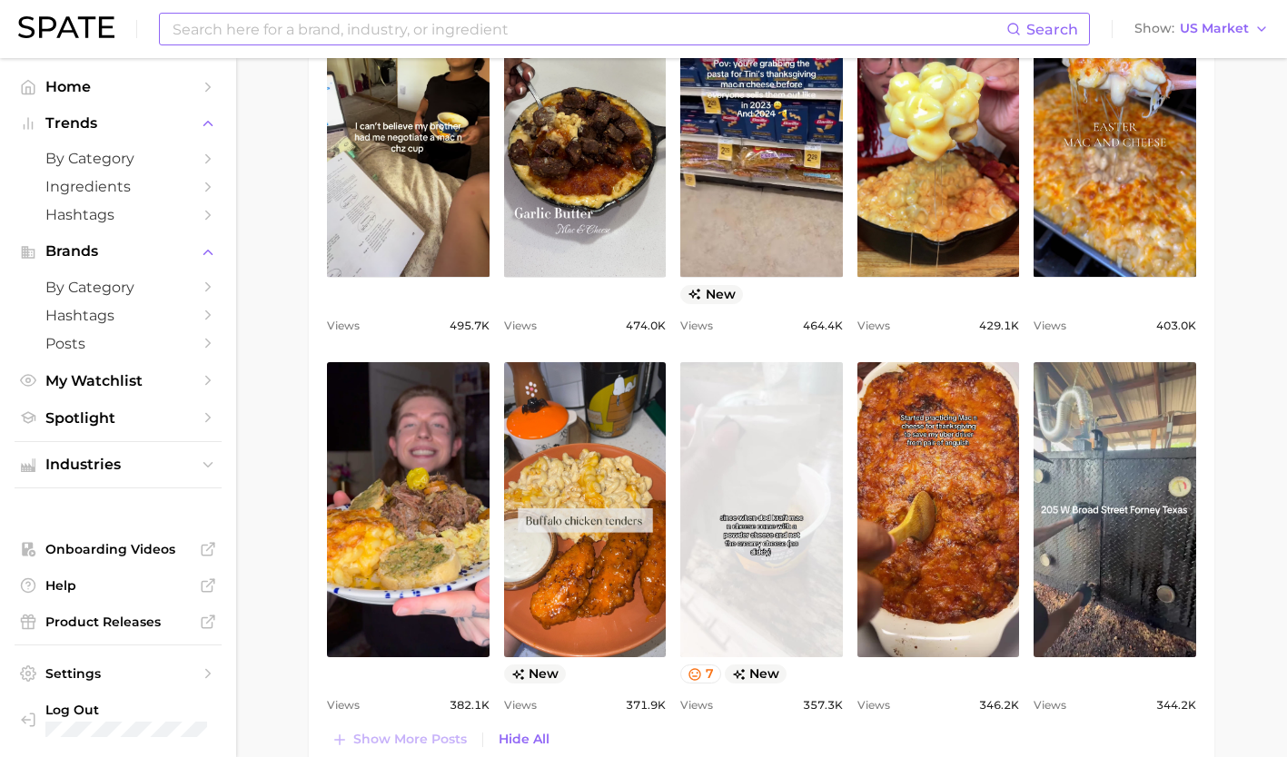
scroll to position [1863, 0]
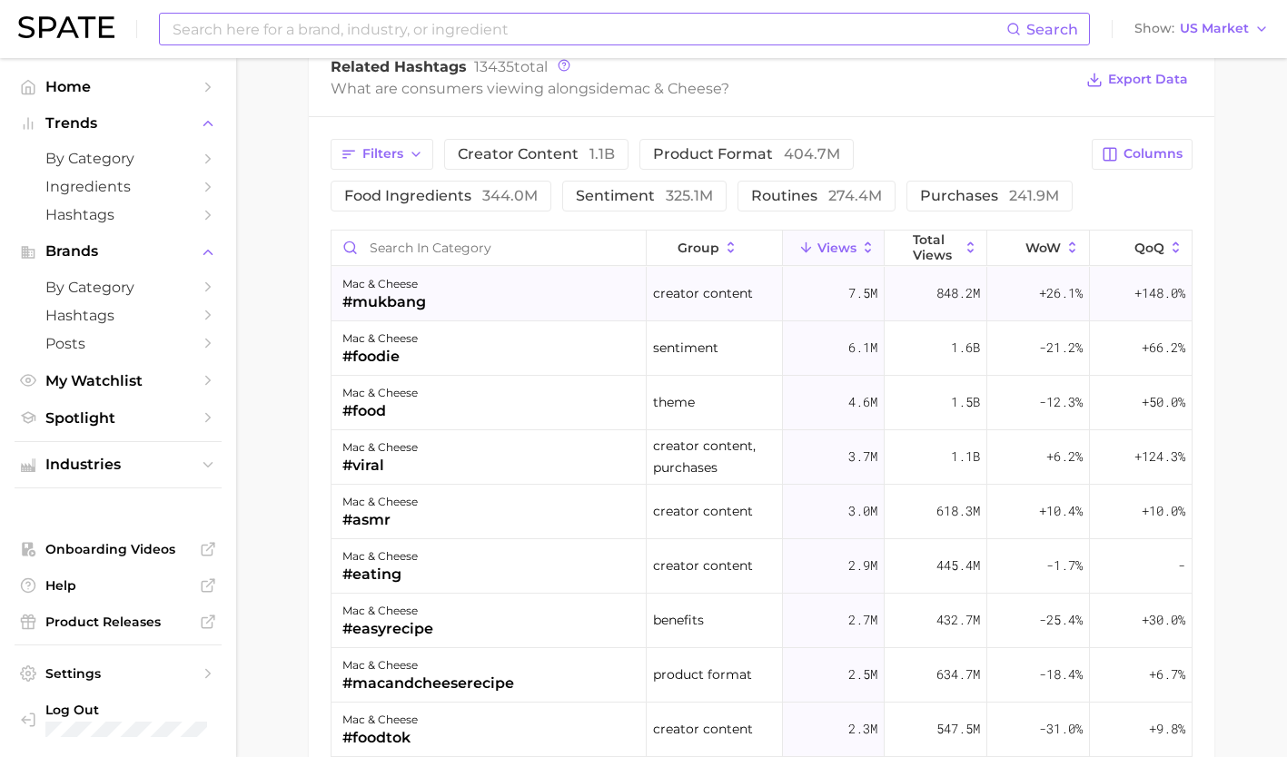
click at [435, 318] on div "mac & cheese #mukbang" at bounding box center [489, 294] width 315 height 54
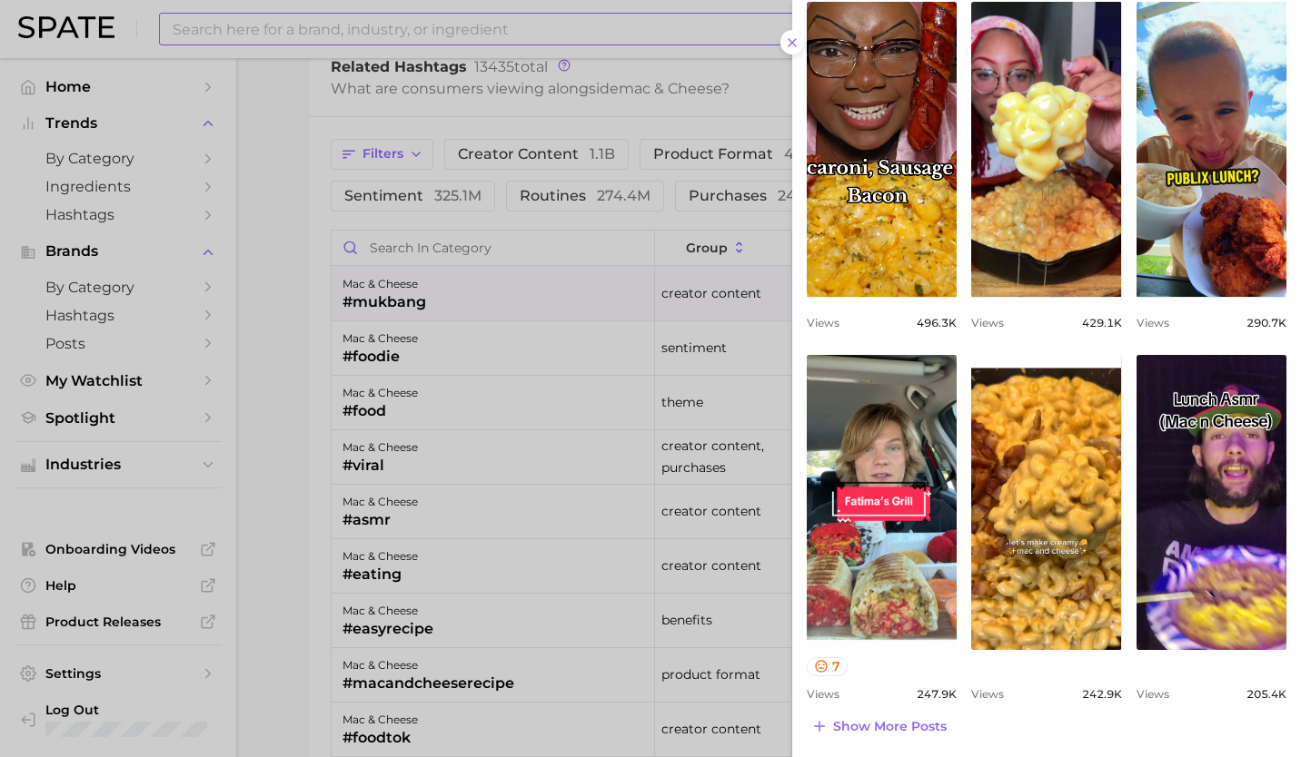
click at [507, 411] on div at bounding box center [650, 378] width 1301 height 757
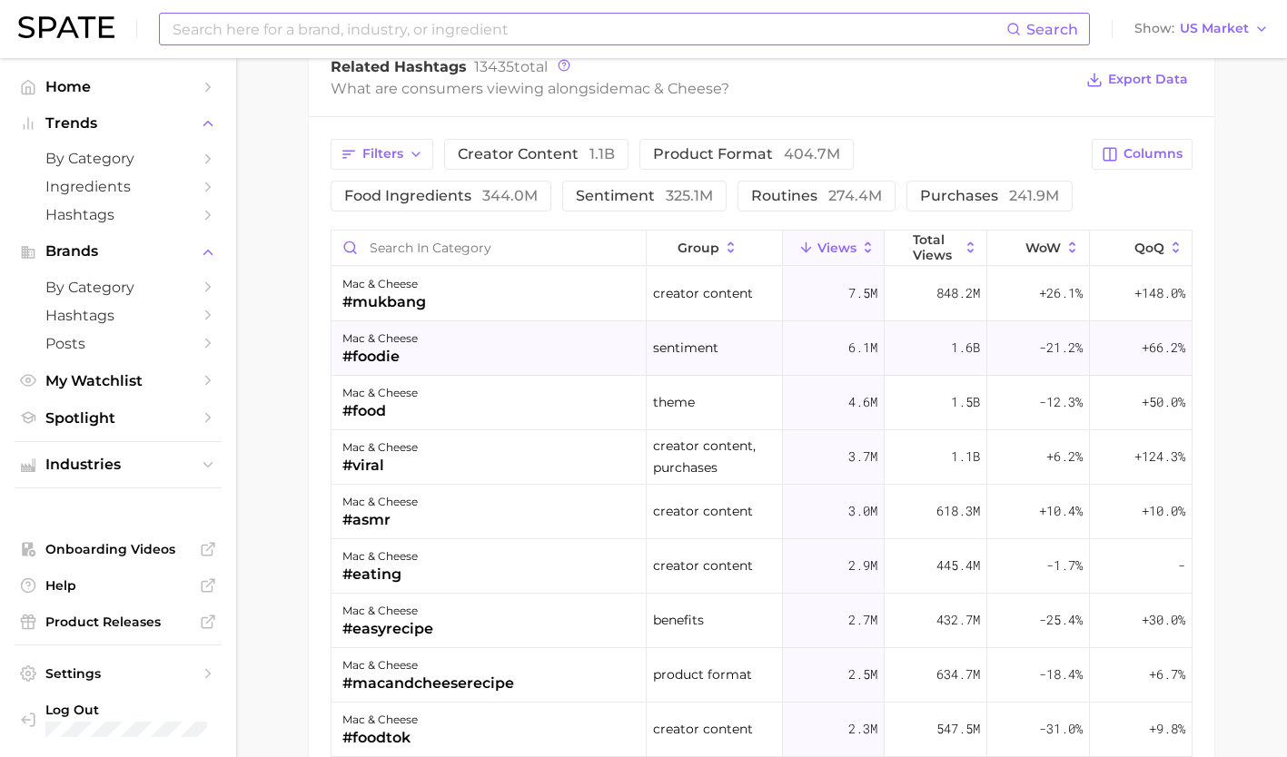
click at [480, 351] on div "mac & cheese #foodie" at bounding box center [489, 349] width 315 height 54
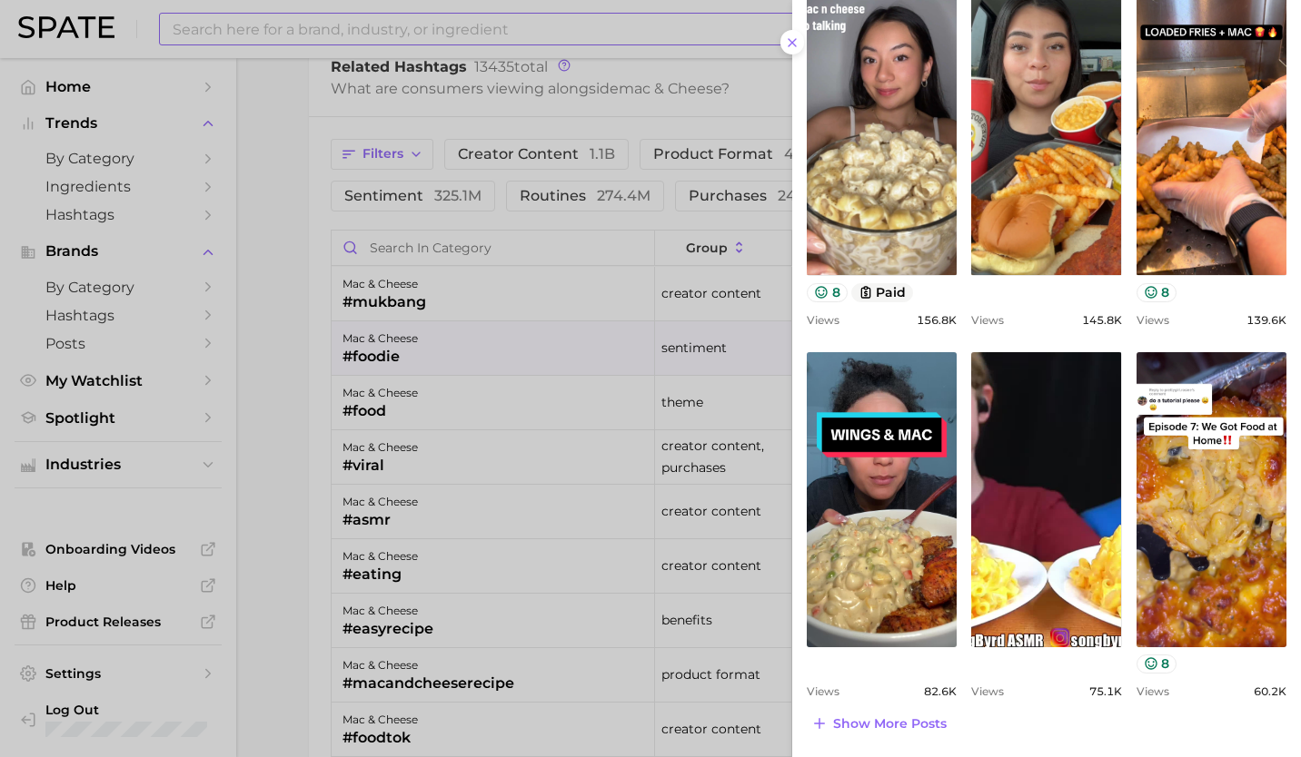
click at [351, 454] on div at bounding box center [650, 378] width 1301 height 757
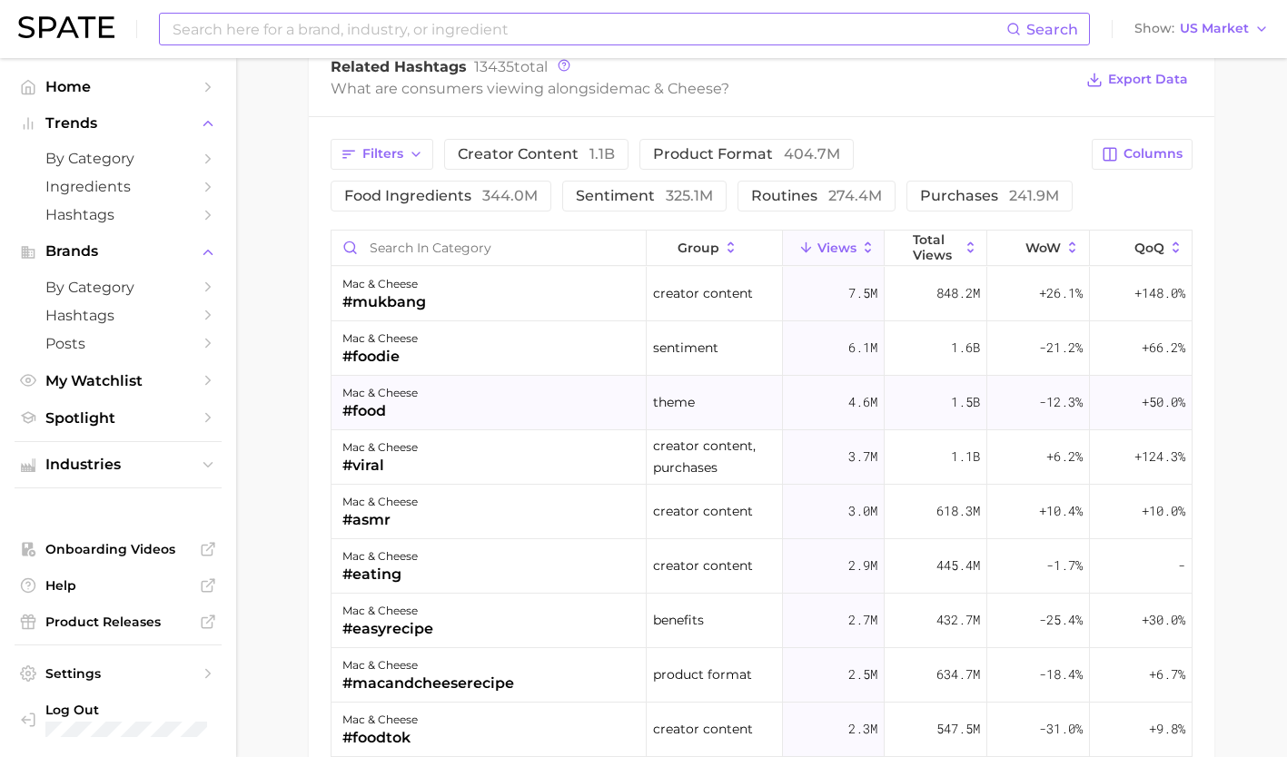
click at [405, 417] on div "#food" at bounding box center [379, 412] width 75 height 22
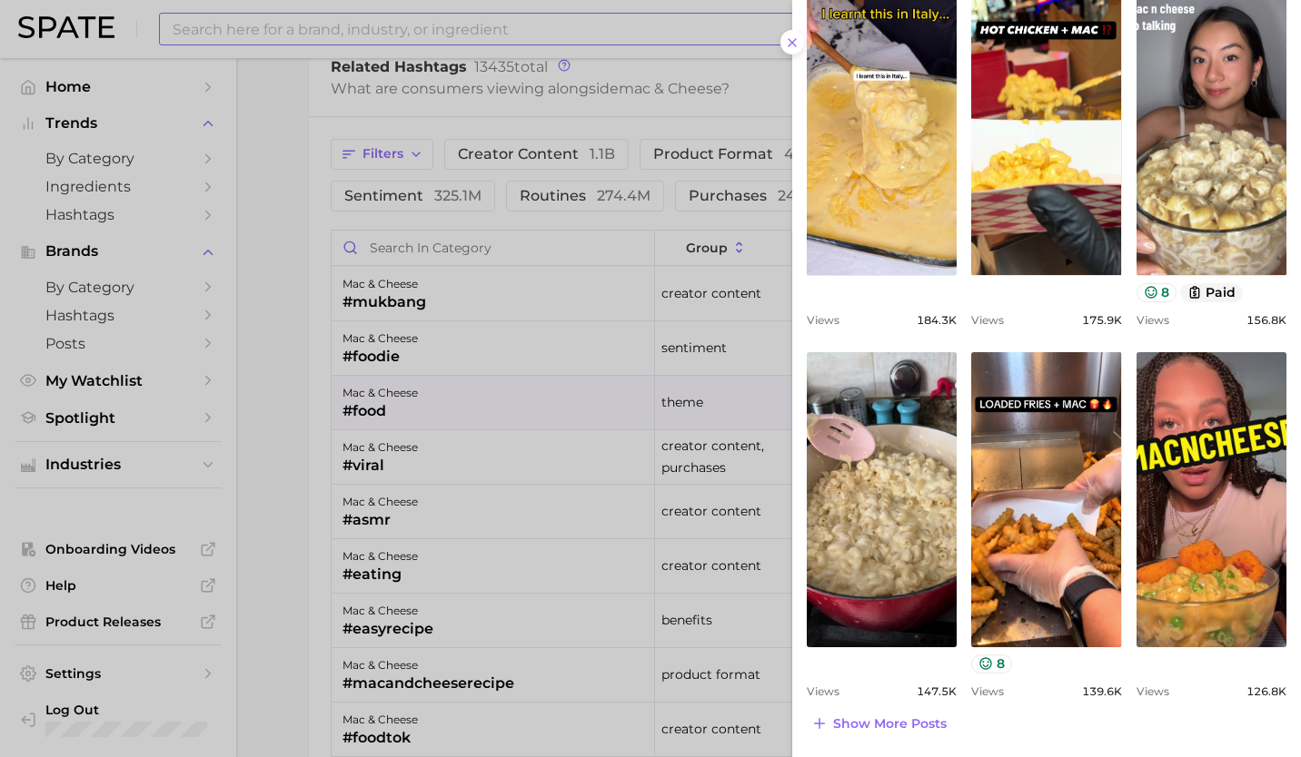
click at [446, 500] on div at bounding box center [650, 378] width 1301 height 757
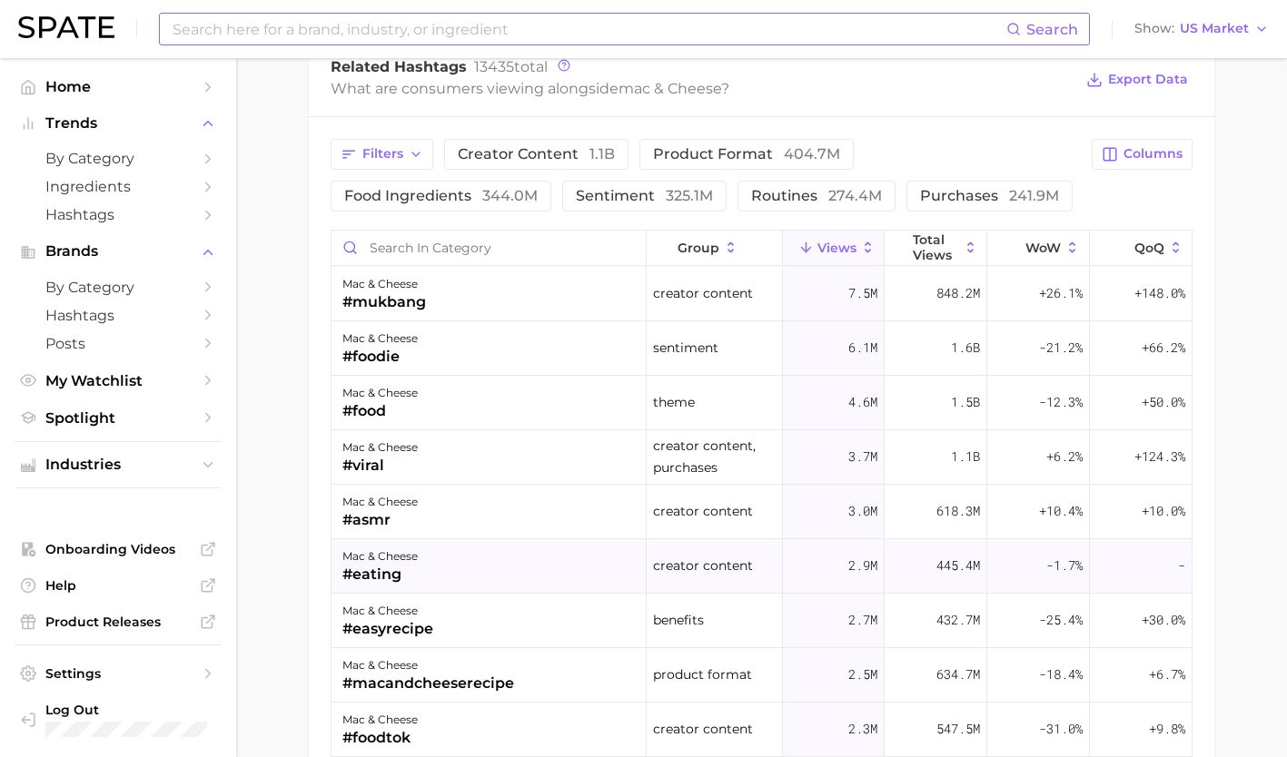
click at [436, 561] on div "mac & cheese #eating" at bounding box center [489, 566] width 315 height 54
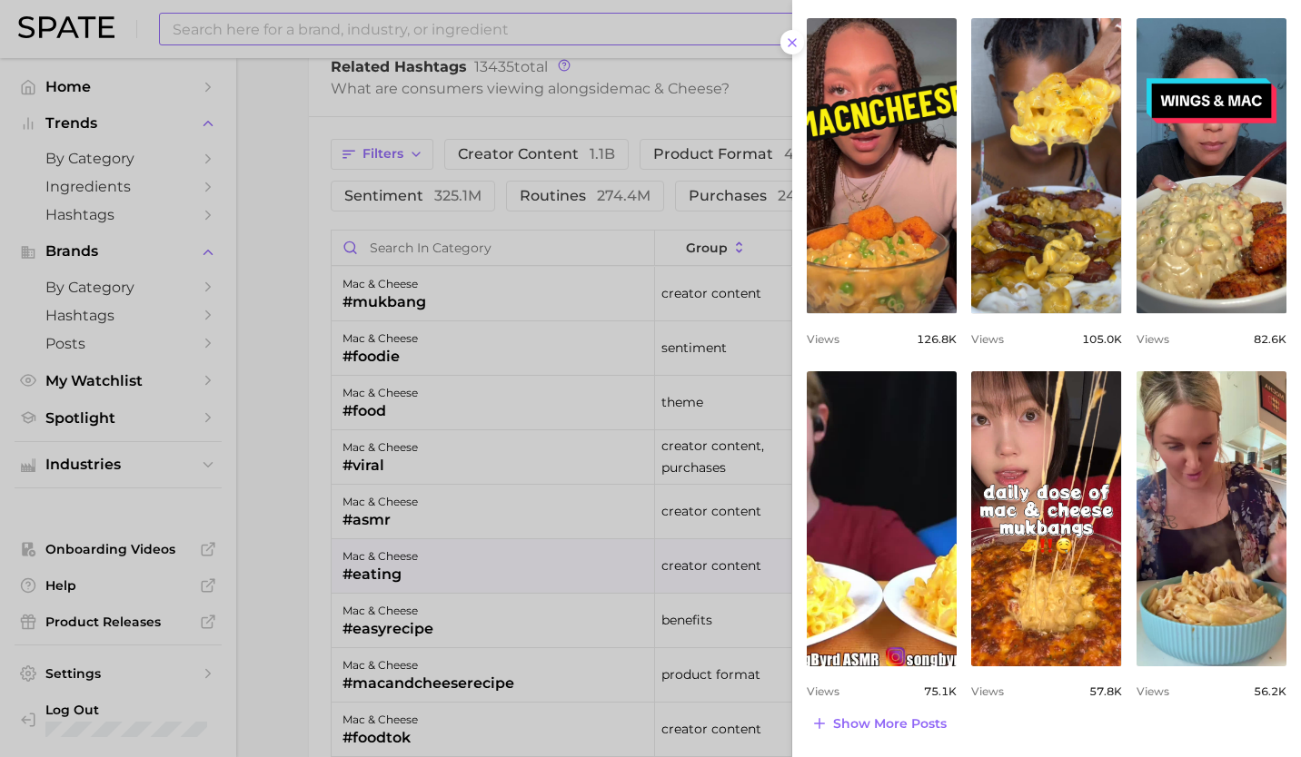
click at [502, 620] on div at bounding box center [650, 378] width 1301 height 757
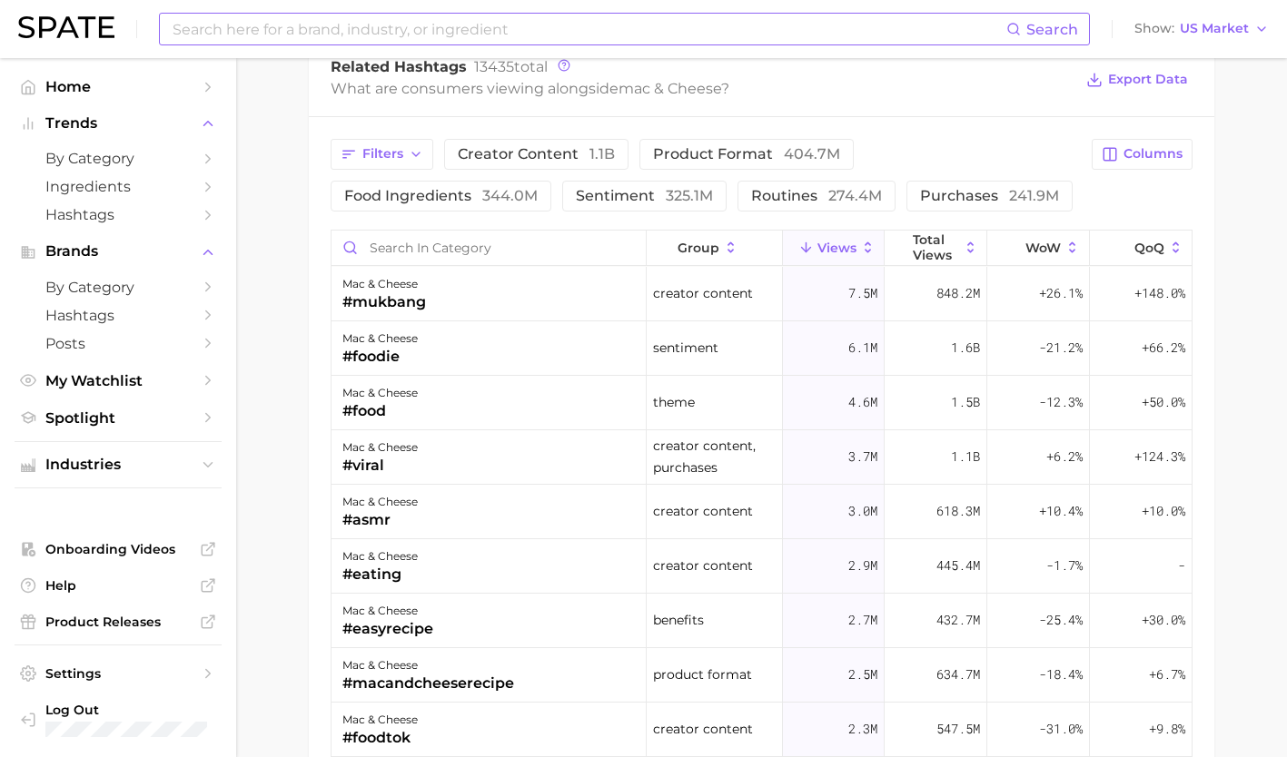
click at [502, 620] on div "mac & cheese #easyrecipe" at bounding box center [489, 621] width 315 height 54
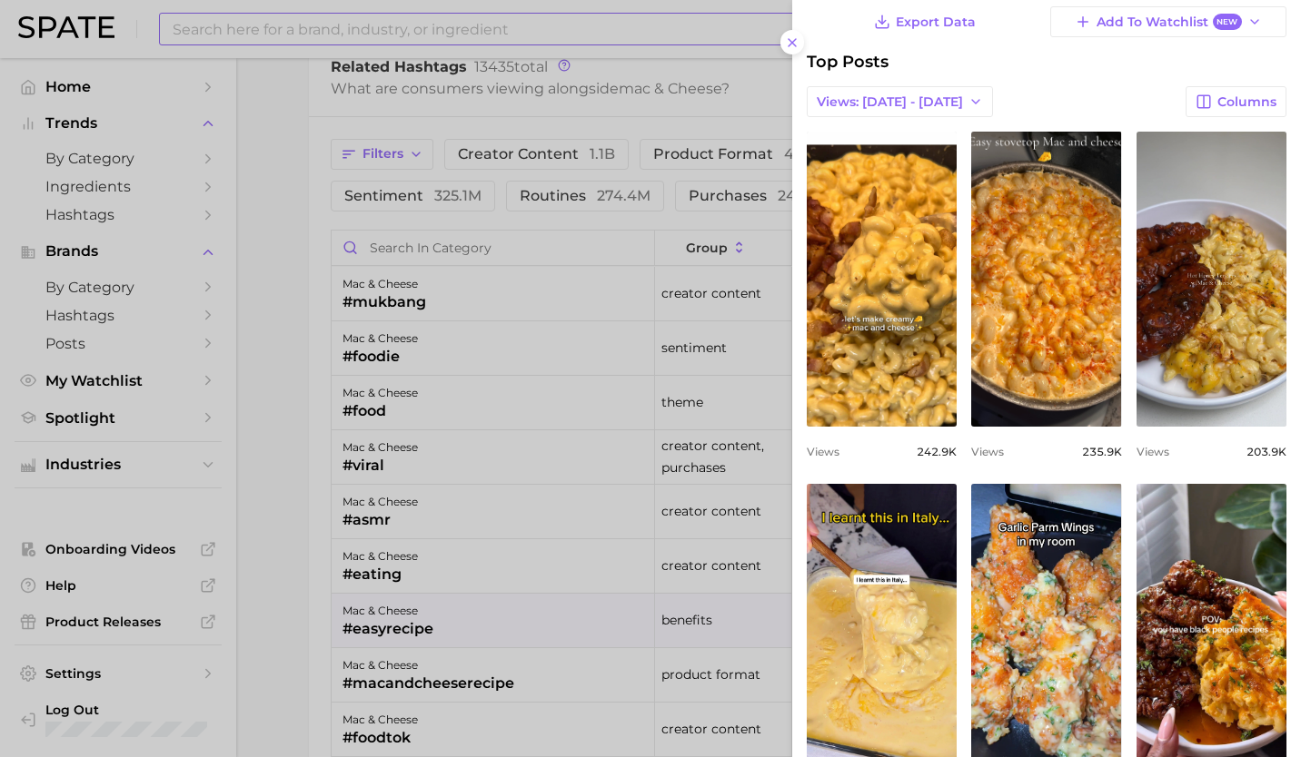
click at [502, 24] on div at bounding box center [650, 378] width 1301 height 757
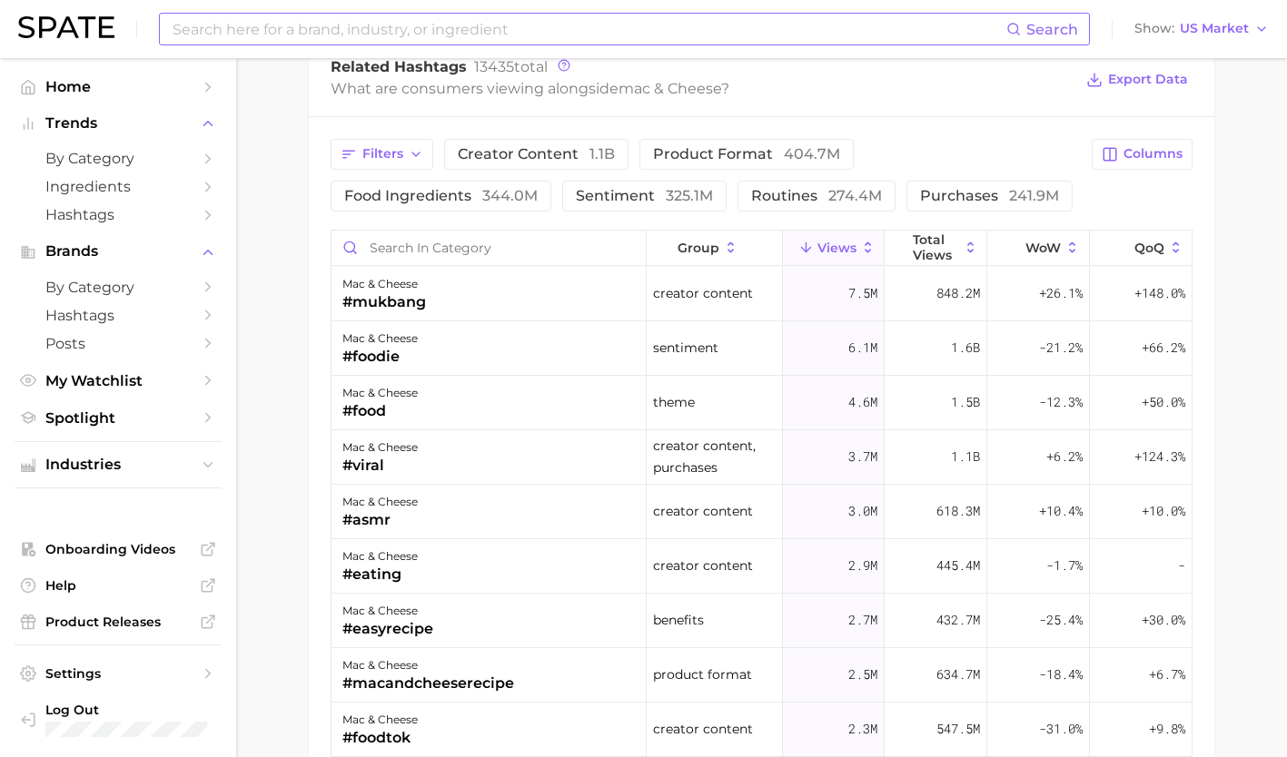
click at [452, 24] on input at bounding box center [589, 29] width 836 height 31
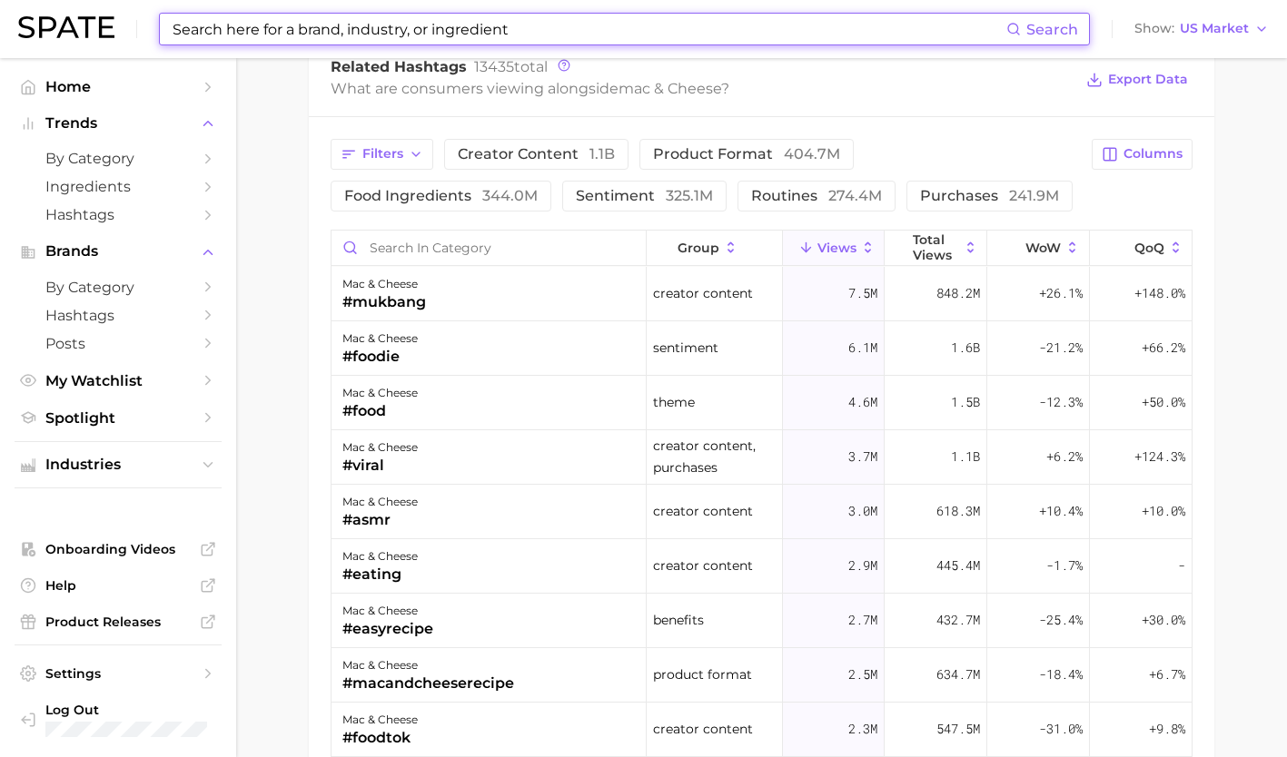
paste input "[PERSON_NAME]"
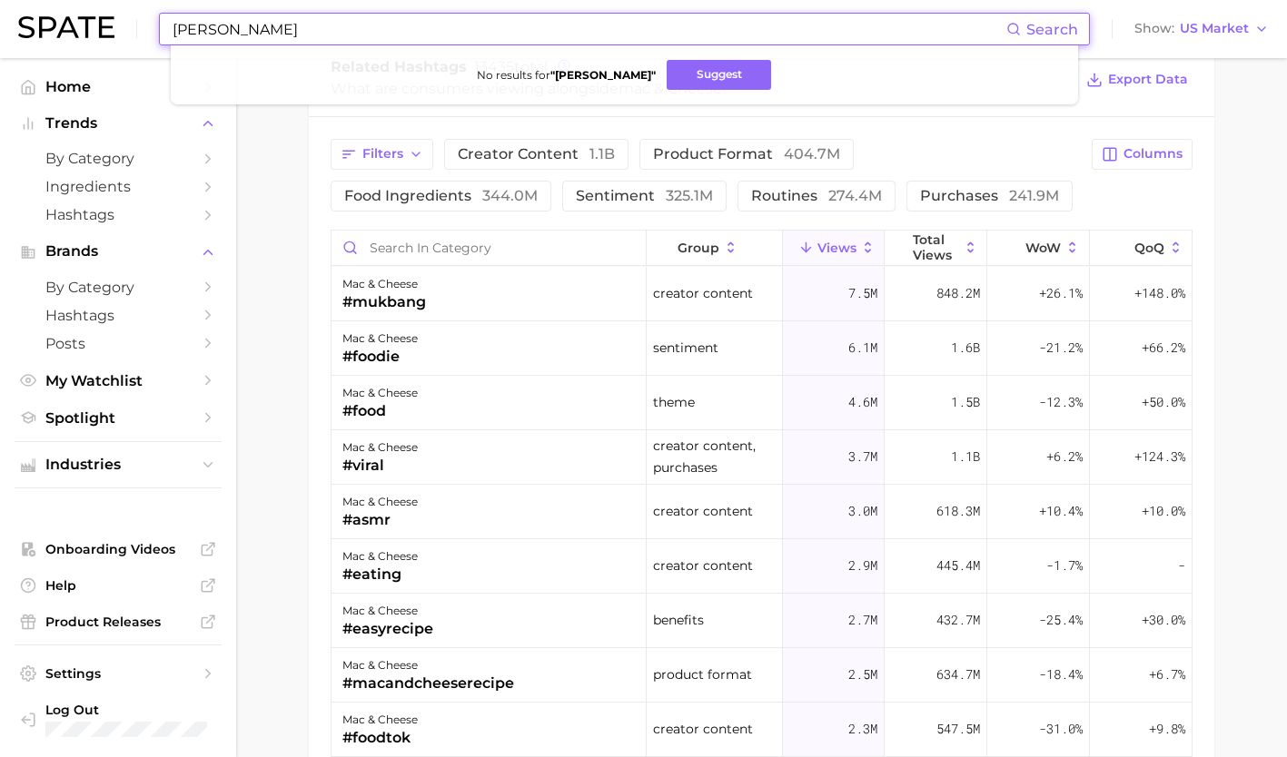
type input "[PERSON_NAME]"
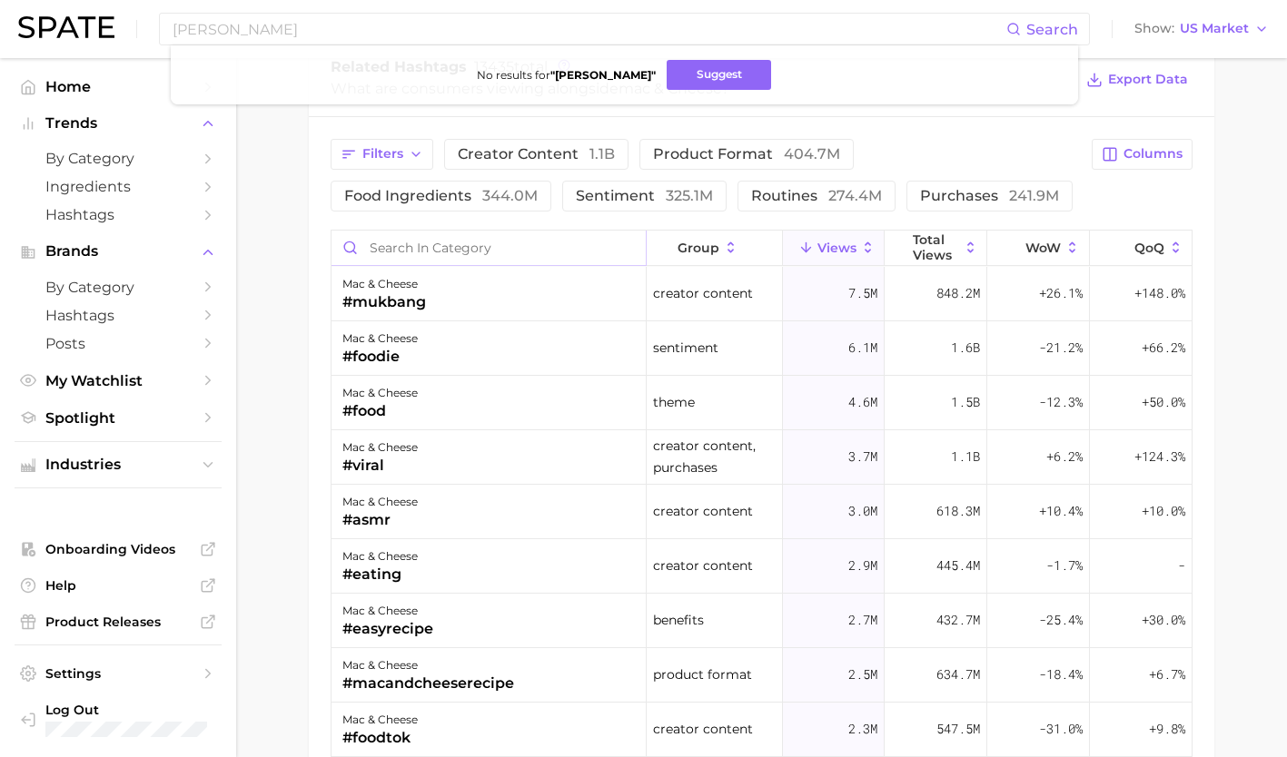
click at [415, 253] on input "Search in category" at bounding box center [489, 248] width 314 height 35
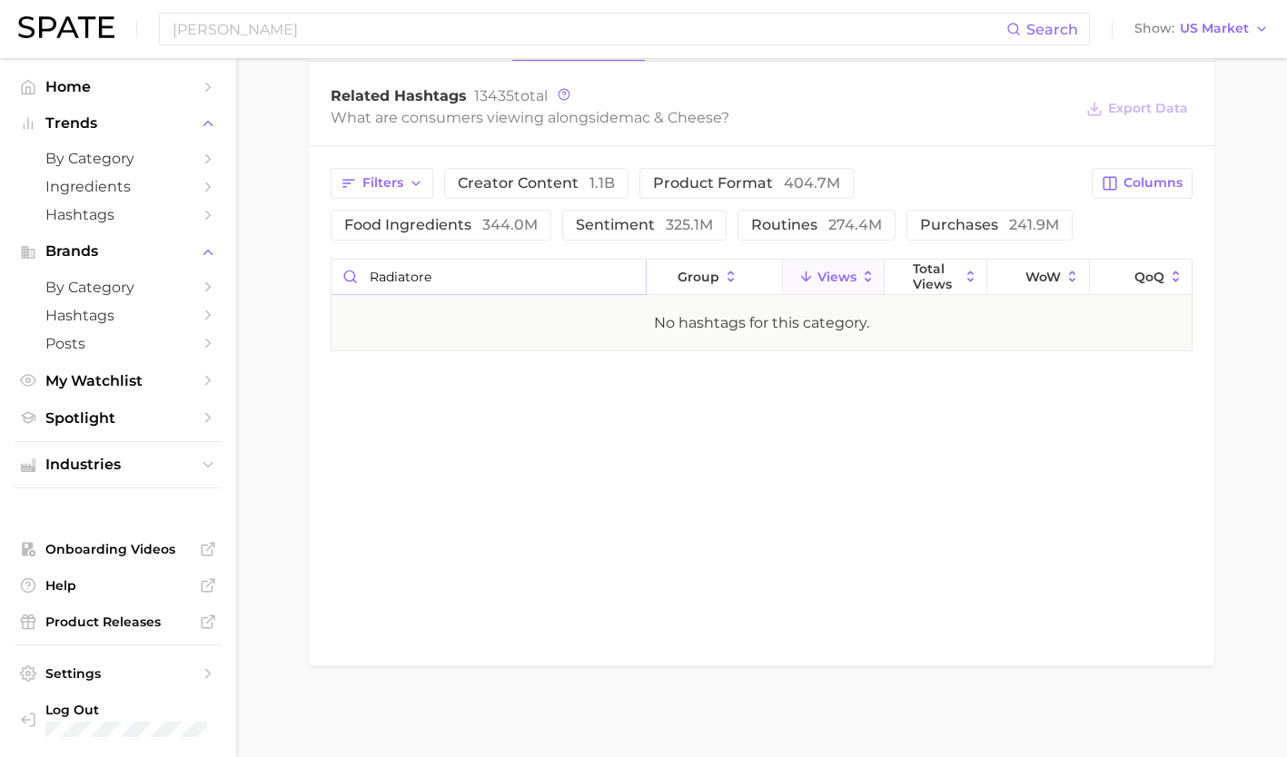
scroll to position [2623, 0]
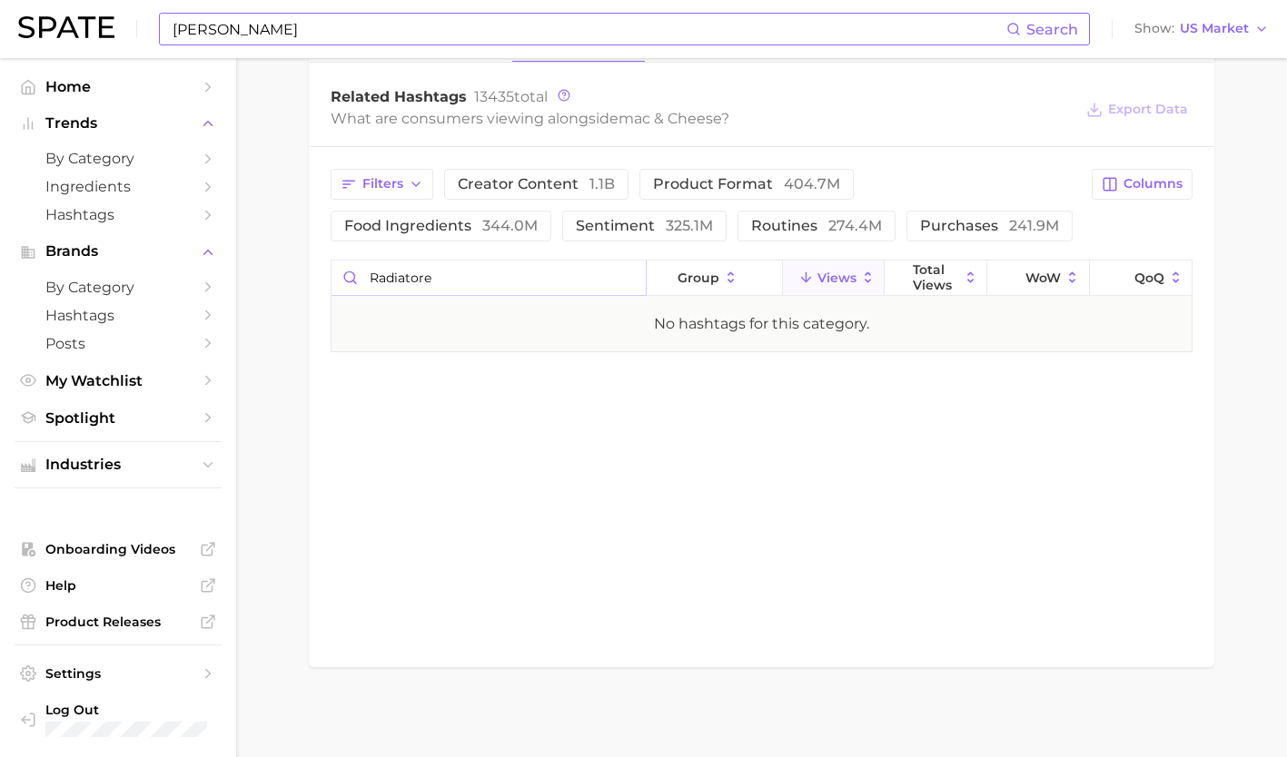
type input "radiatore"
drag, startPoint x: 431, startPoint y: 13, endPoint x: 391, endPoint y: 13, distance: 40.9
click at [391, 13] on div "Radiatore Search" at bounding box center [624, 29] width 931 height 33
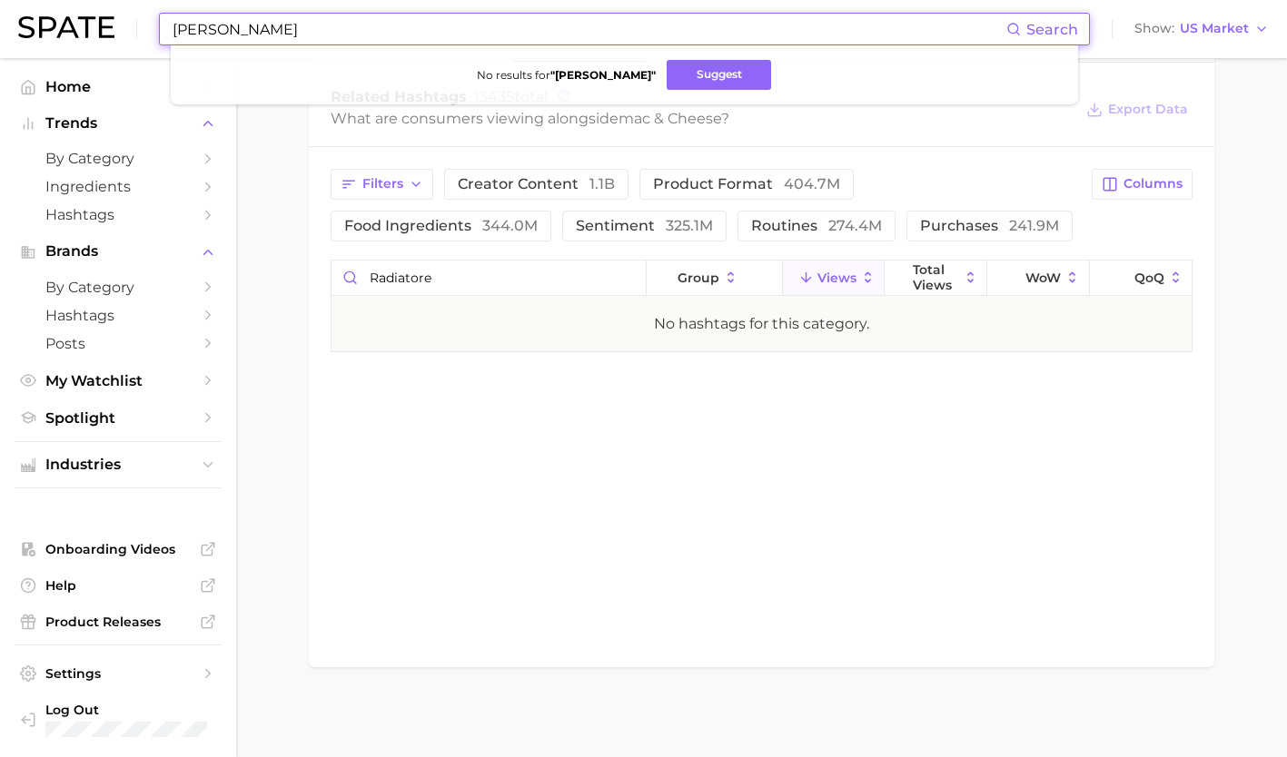
drag, startPoint x: 316, startPoint y: 27, endPoint x: 83, endPoint y: 63, distance: 236.1
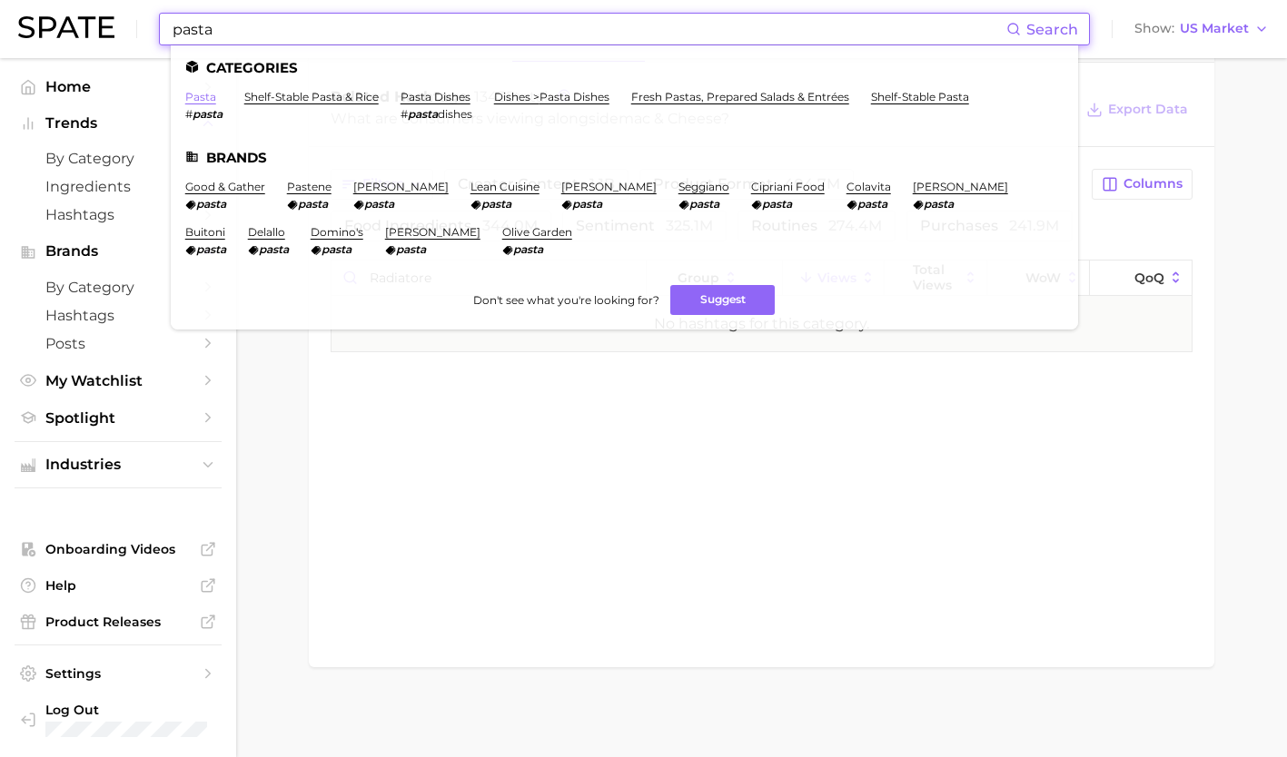
type input "pasta"
click at [197, 100] on link "pasta" at bounding box center [200, 97] width 31 height 14
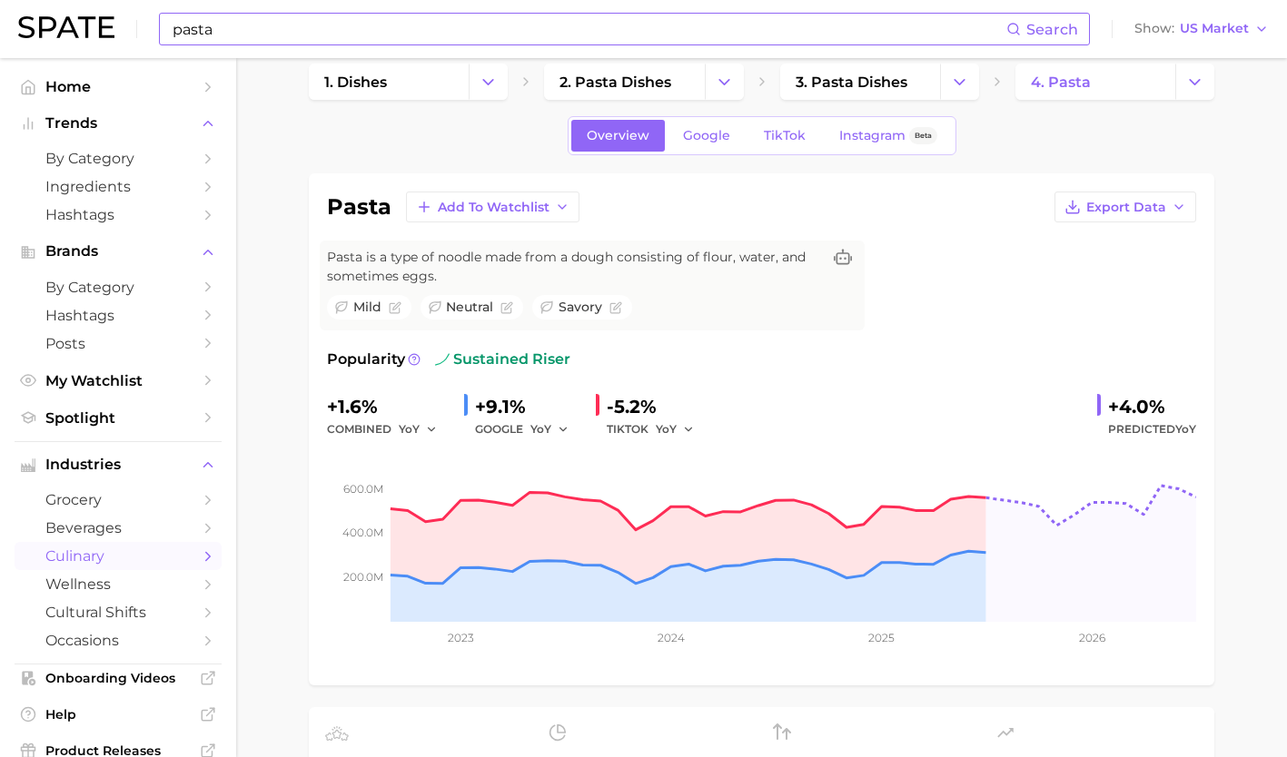
scroll to position [25, 0]
click at [775, 137] on span "TikTok" at bounding box center [785, 134] width 42 height 15
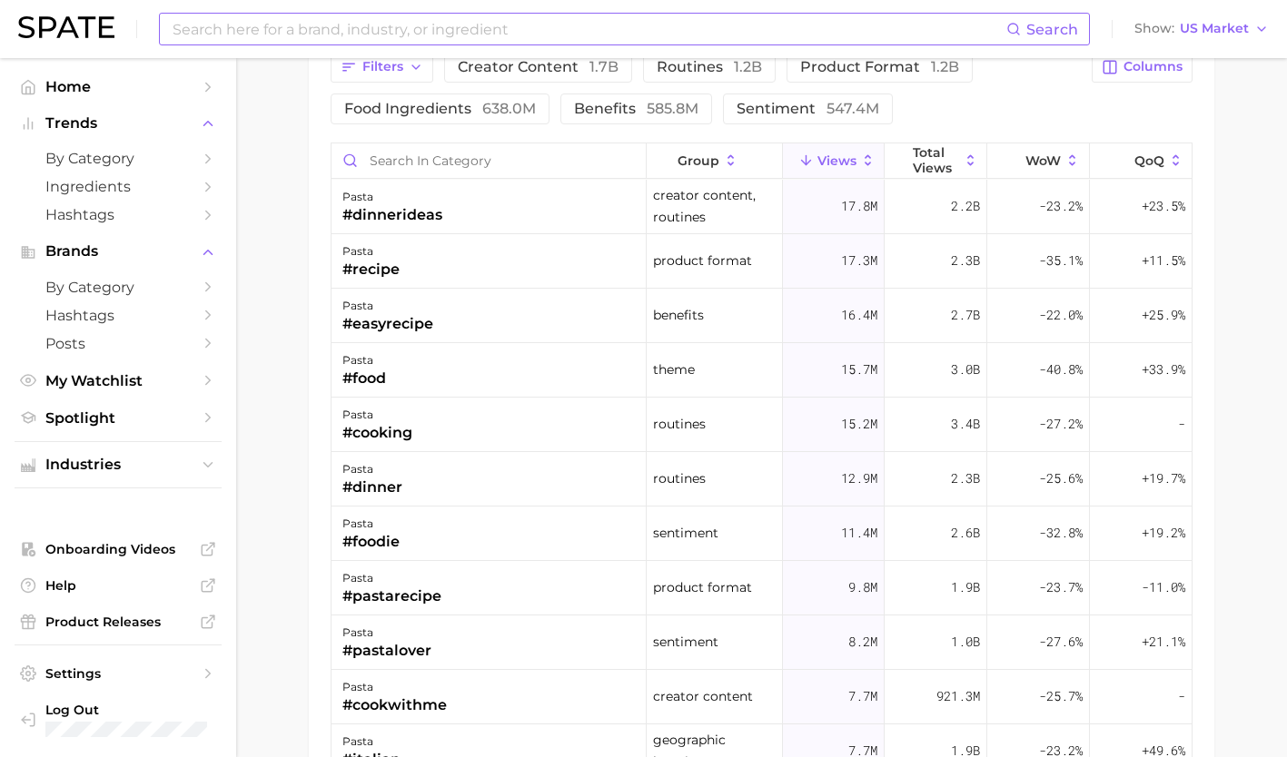
scroll to position [1593, 0]
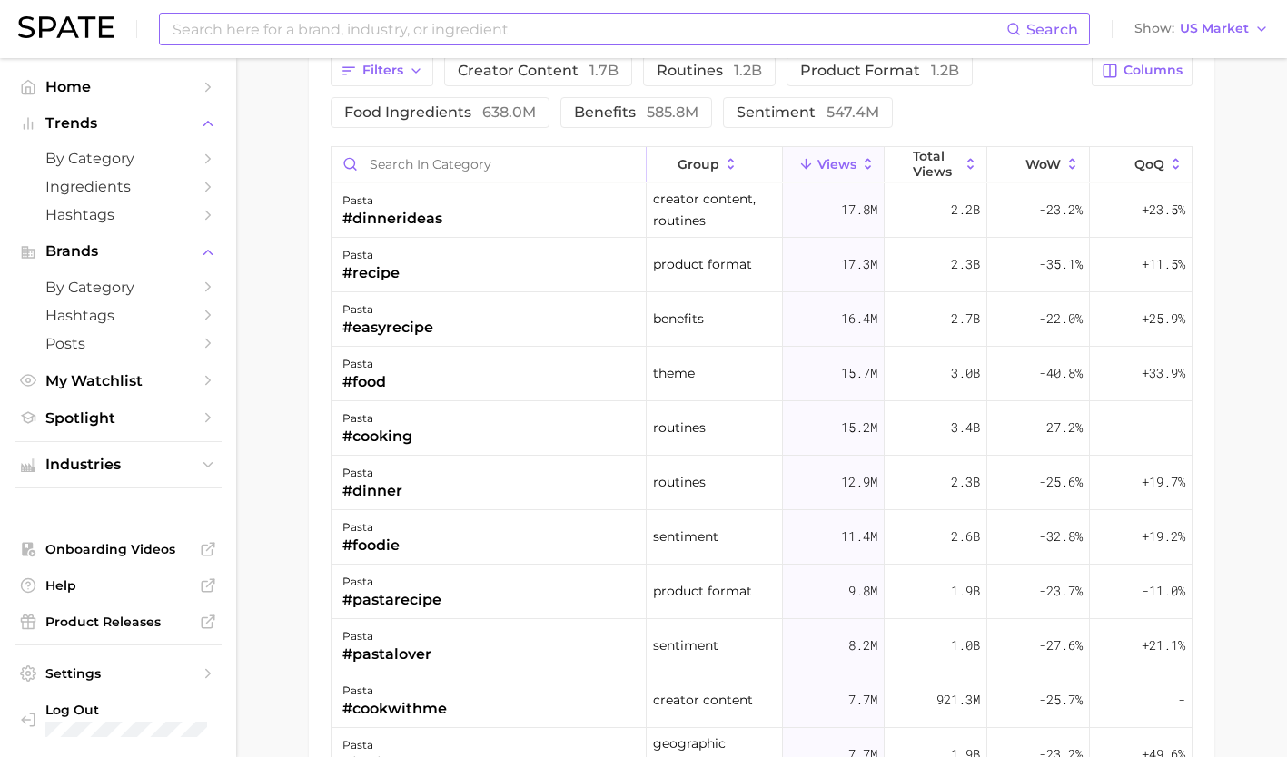
click at [478, 166] on input "Search in category" at bounding box center [489, 164] width 314 height 35
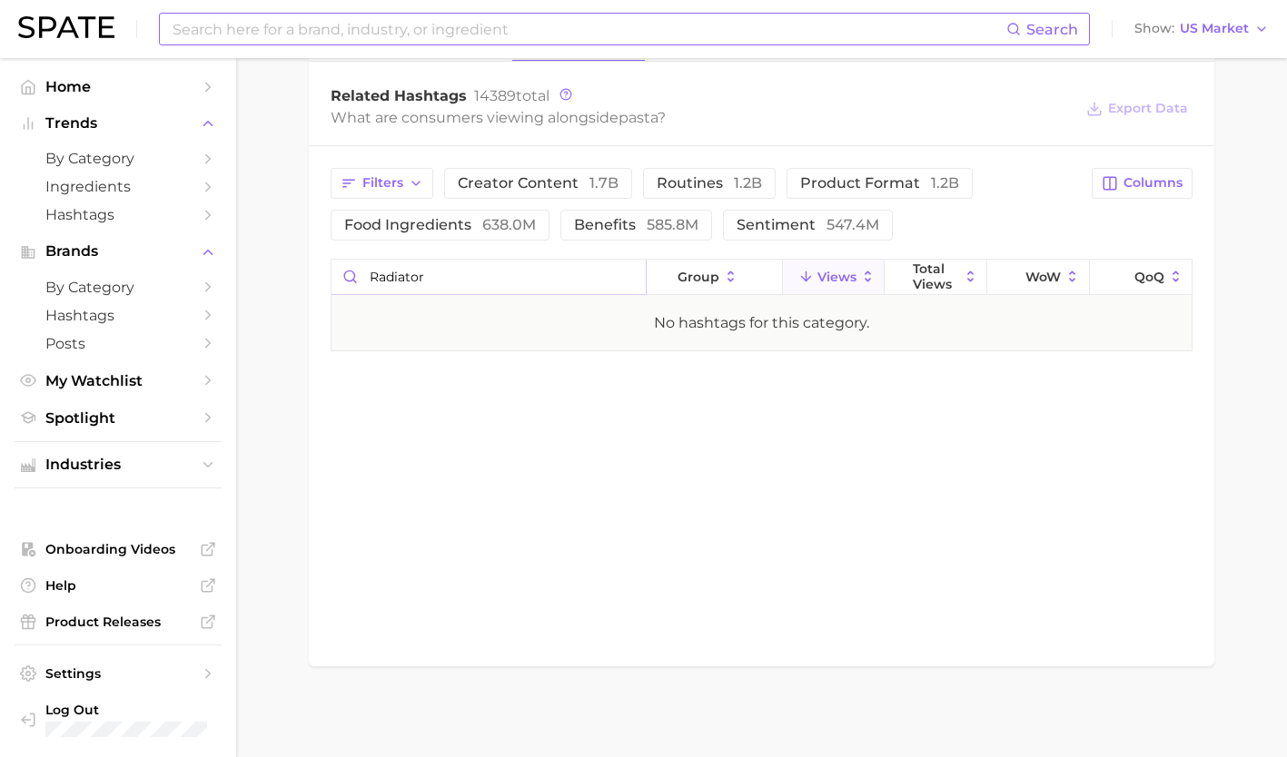
scroll to position [1480, 0]
type input "r"
type input "accordion"
click at [632, 276] on input "accordion" at bounding box center [489, 278] width 314 height 35
type input "ruffled"
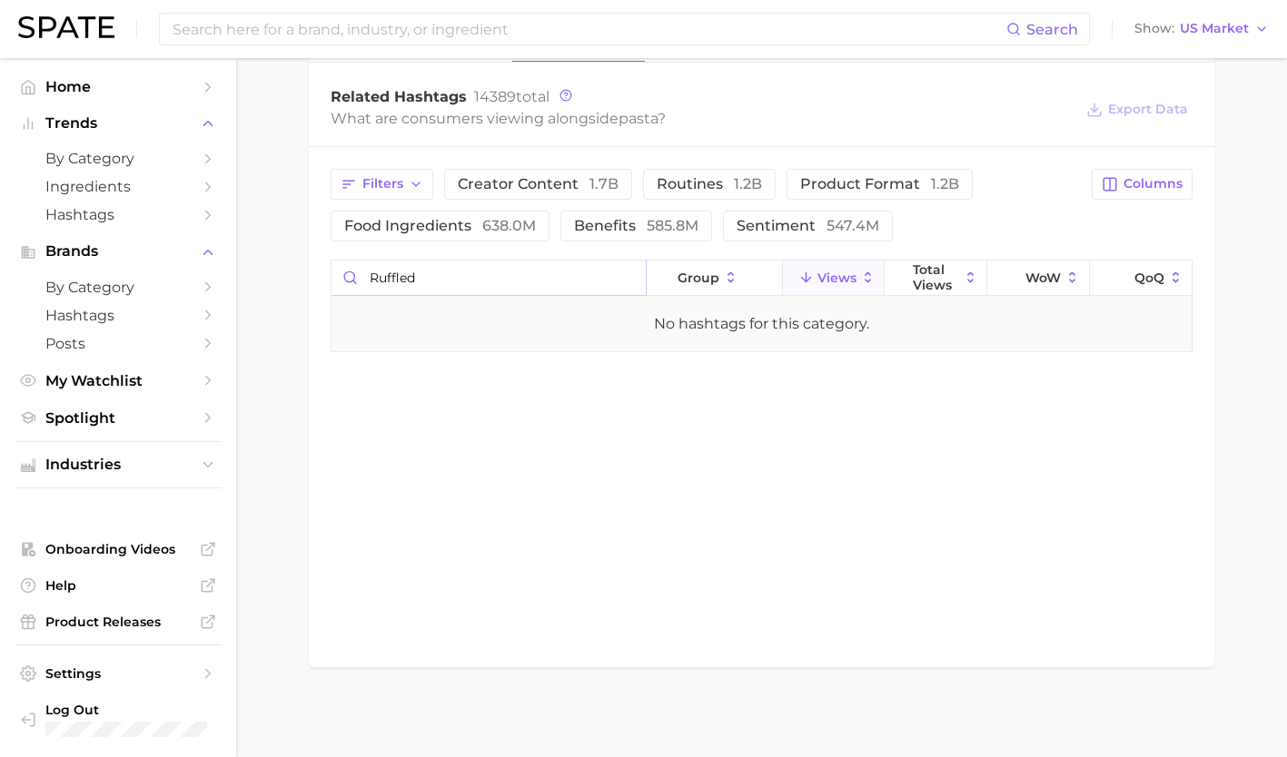
click at [630, 272] on input "ruffled" at bounding box center [489, 278] width 314 height 35
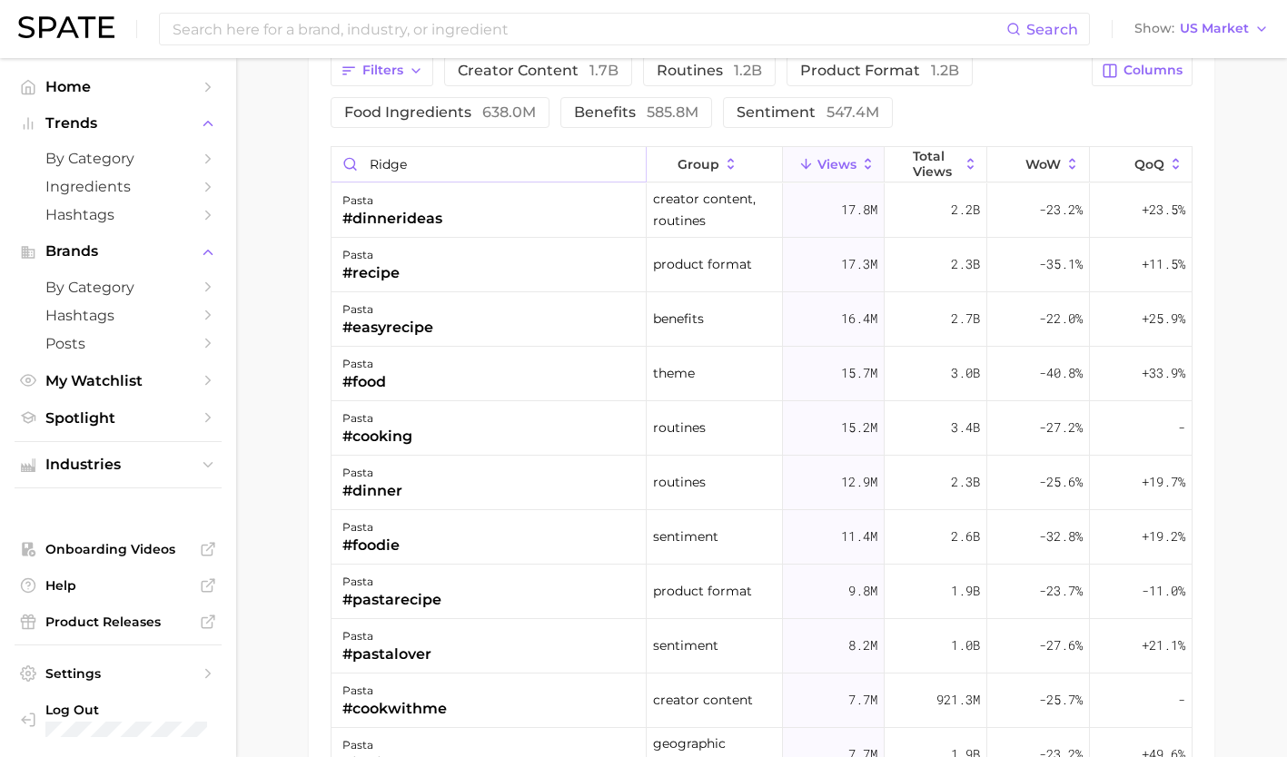
type input "ridged"
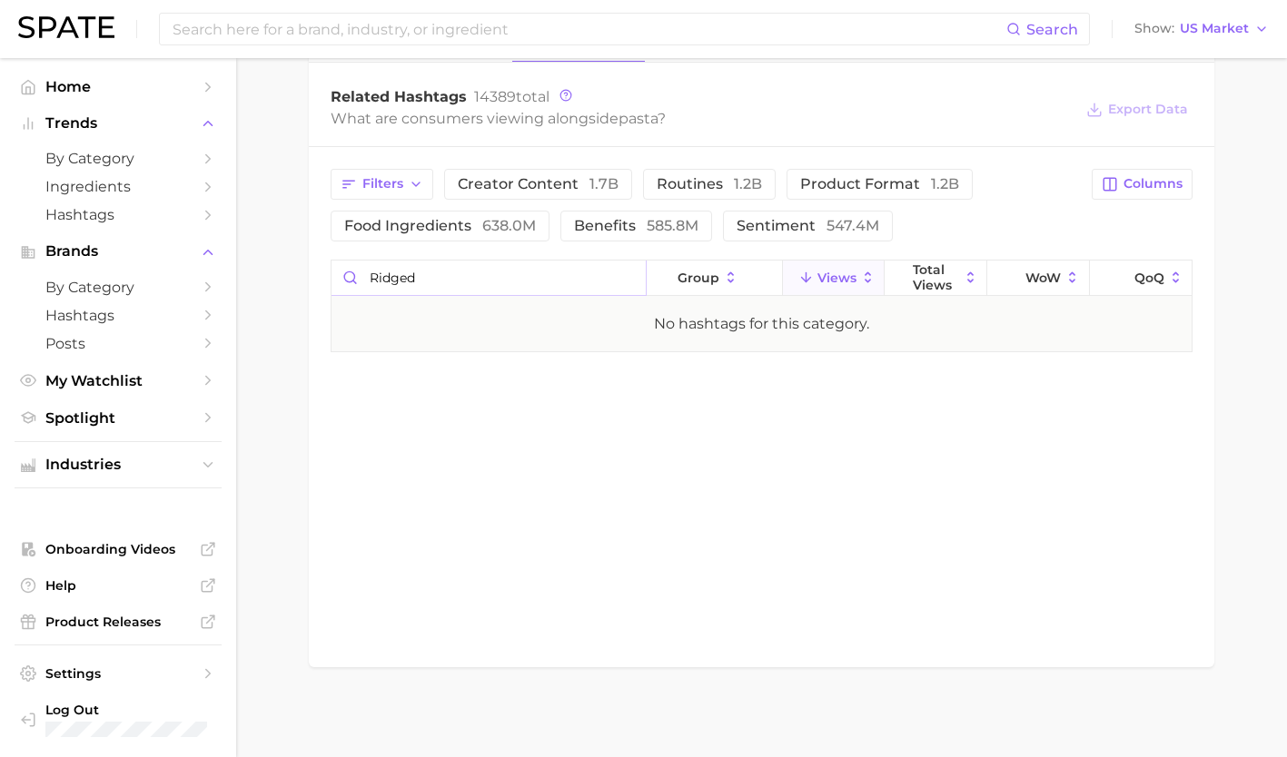
click at [628, 274] on input "ridged" at bounding box center [489, 278] width 314 height 35
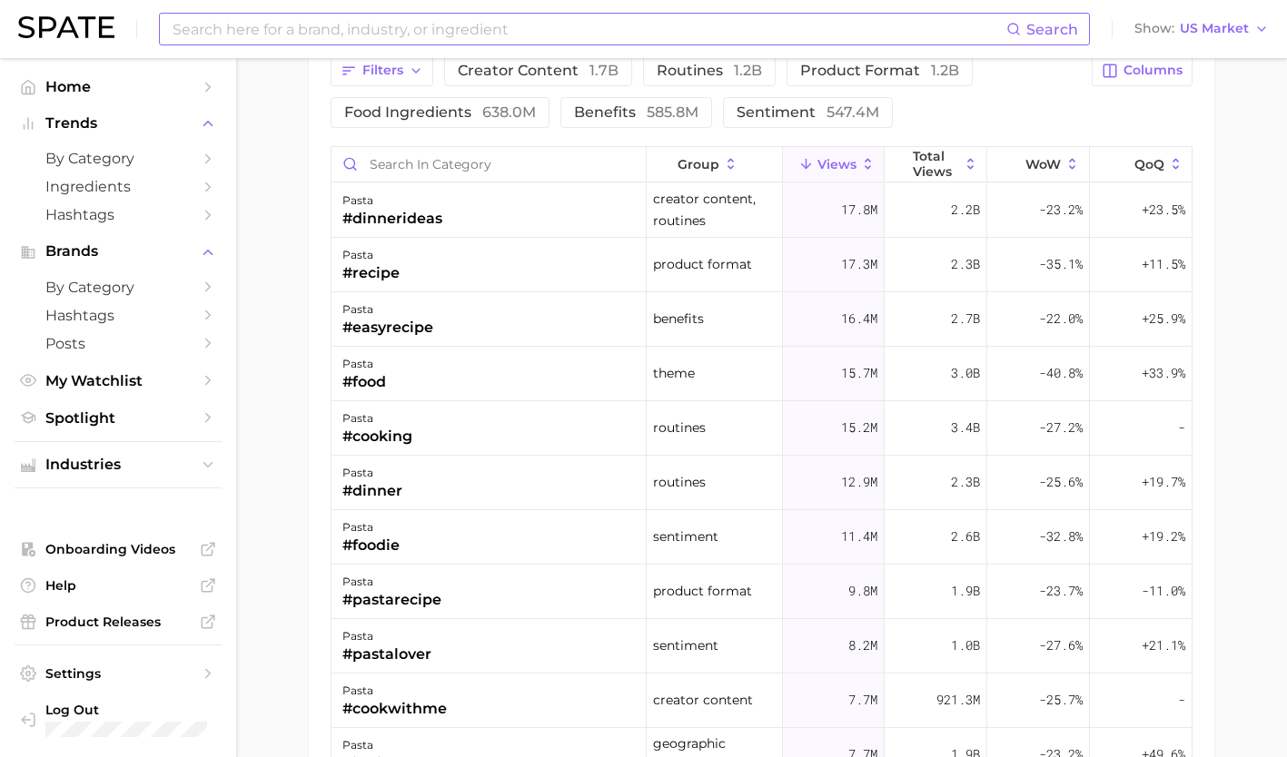
click at [452, 35] on input at bounding box center [589, 29] width 836 height 31
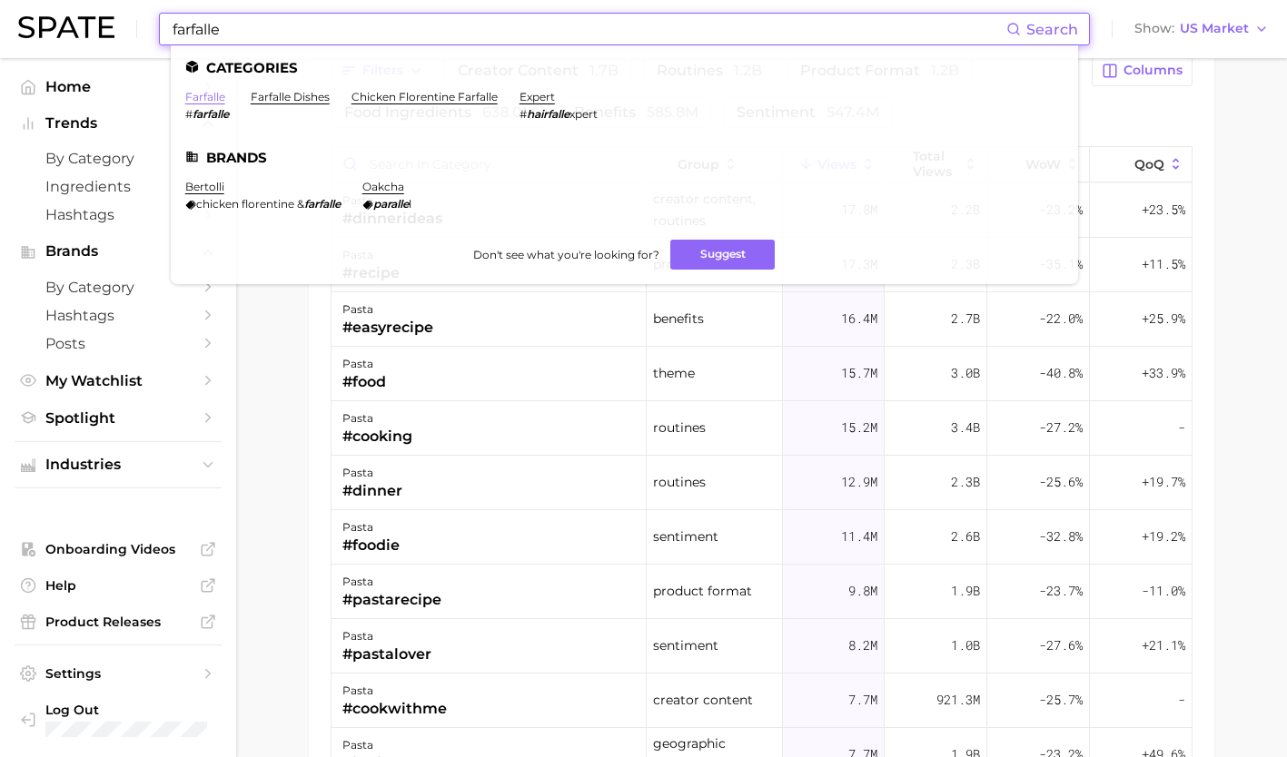
type input "farfalle"
click at [203, 94] on link "farfalle" at bounding box center [205, 97] width 40 height 14
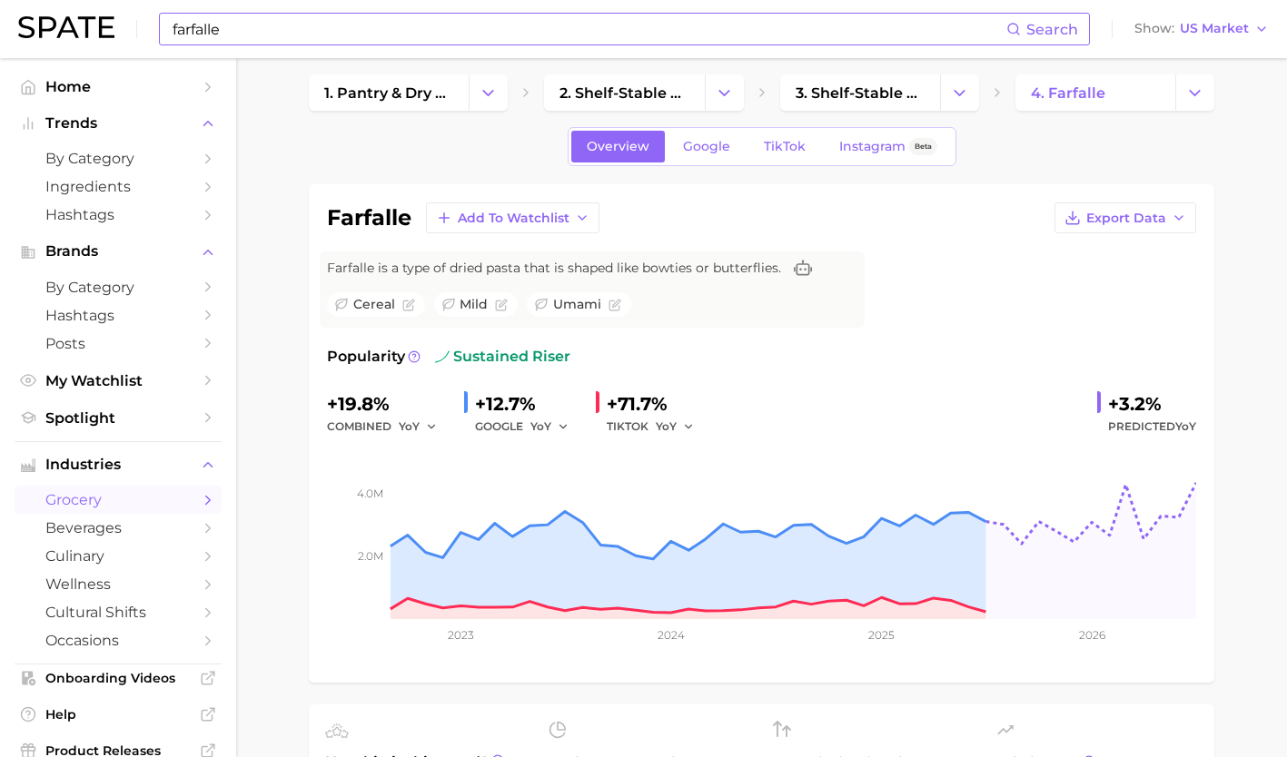
scroll to position [30, 0]
